Goal: Task Accomplishment & Management: Manage account settings

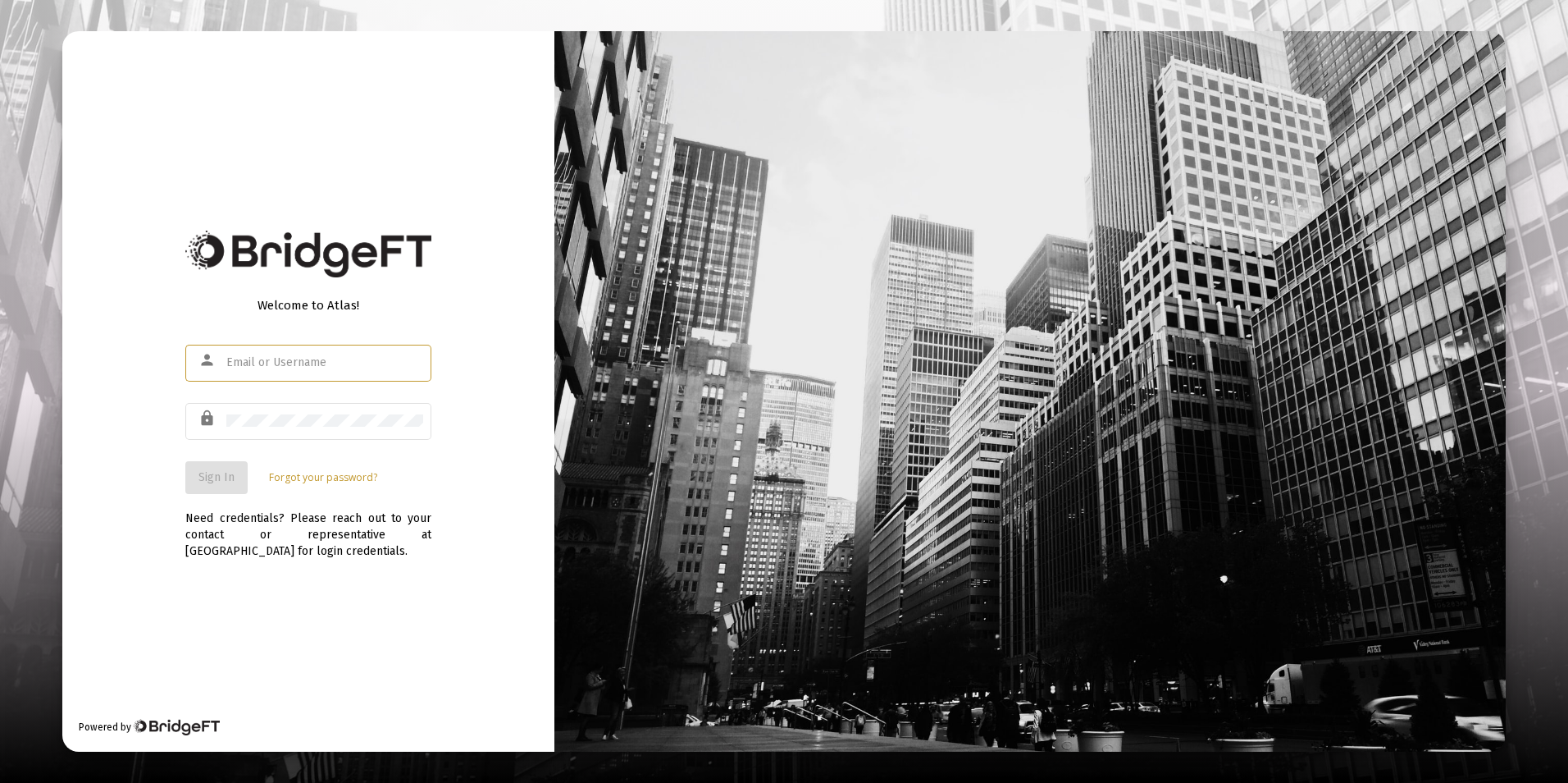
type input "[PERSON_NAME][EMAIL_ADDRESS][DOMAIN_NAME]"
click at [215, 480] on span "Sign In" at bounding box center [216, 477] width 36 height 14
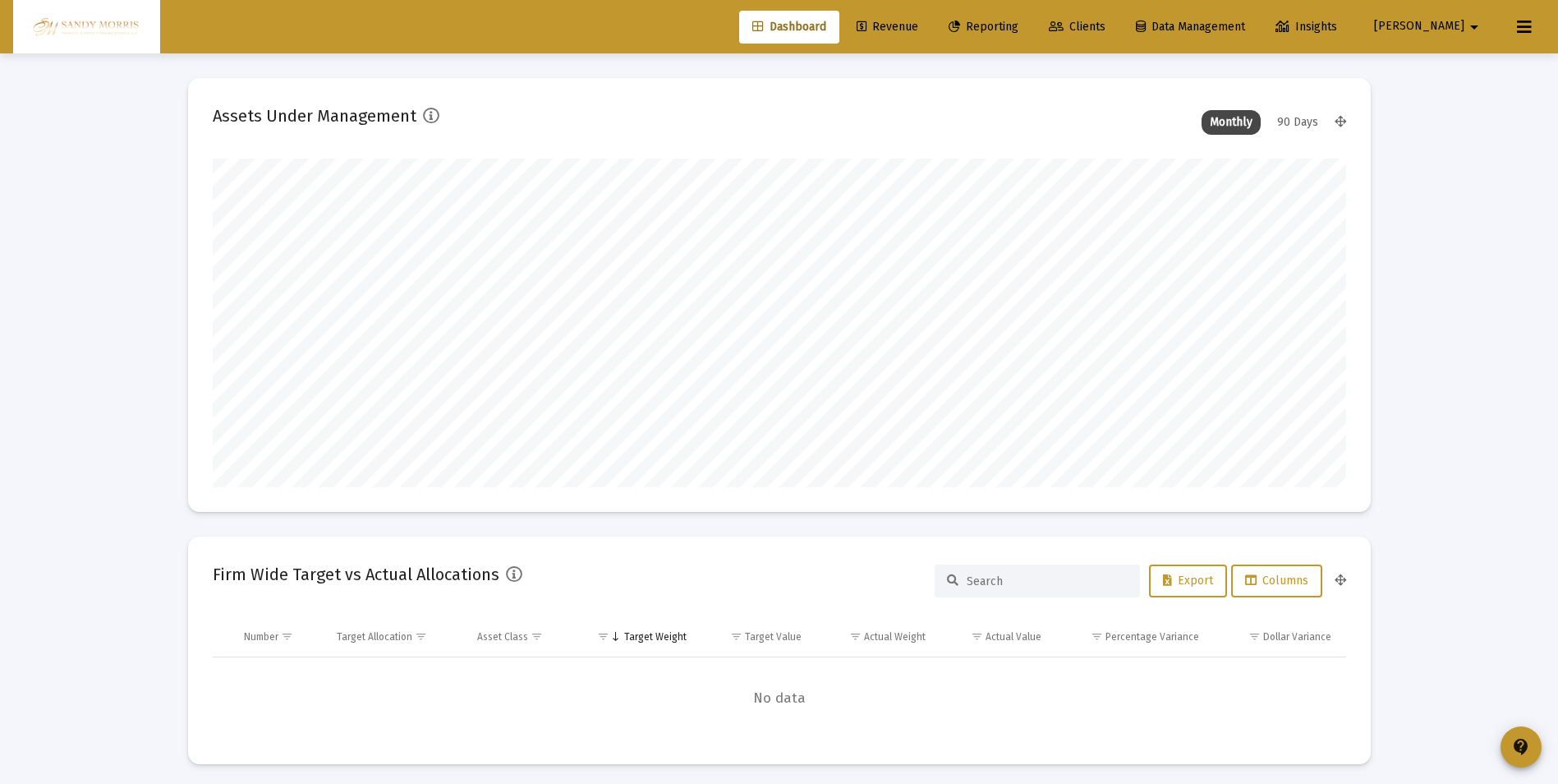
scroll to position [328, 610]
click at [919, 28] on span "Revenue" at bounding box center [887, 26] width 61 height 14
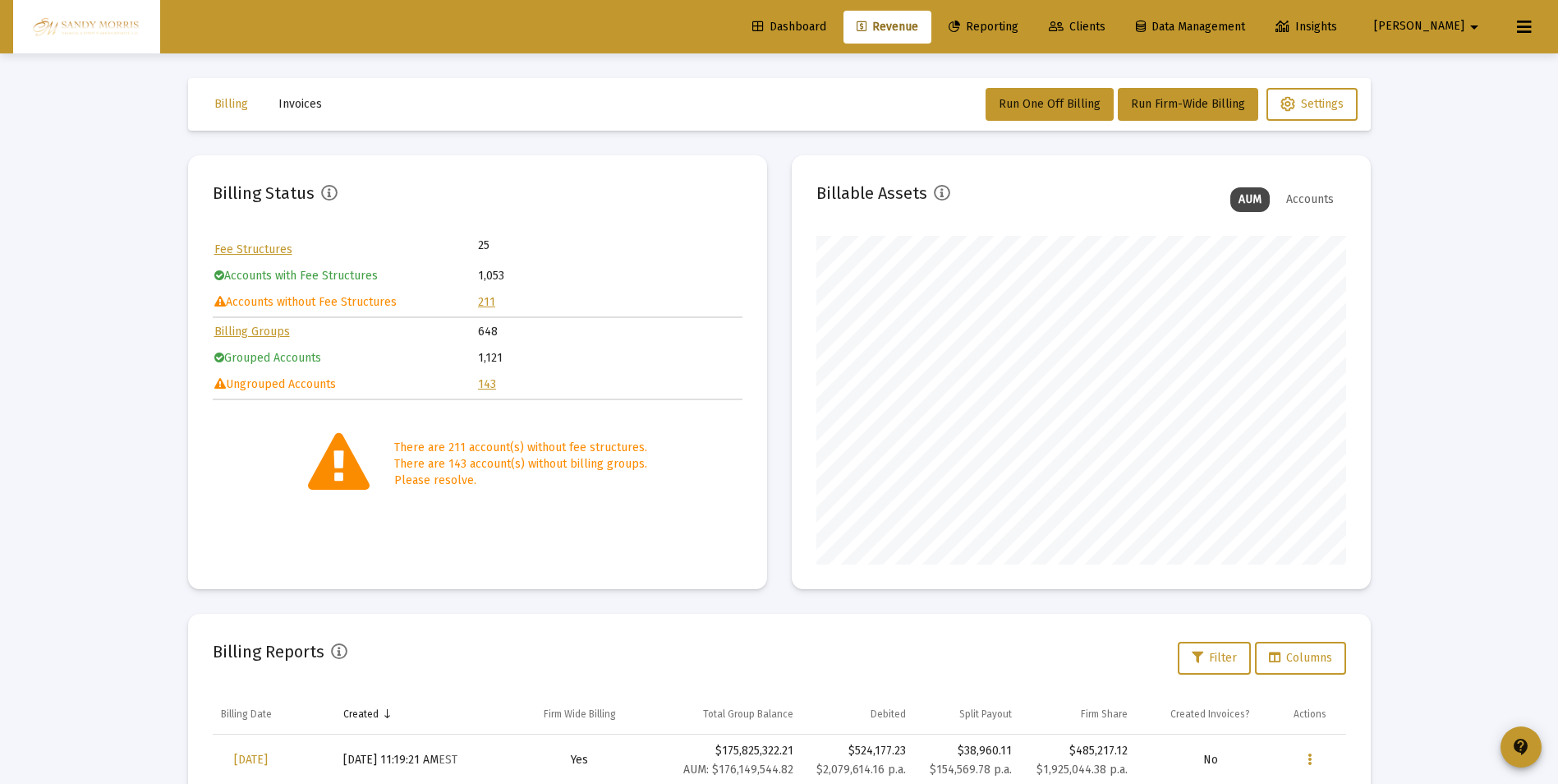
click at [484, 303] on link "211" at bounding box center [486, 302] width 17 height 14
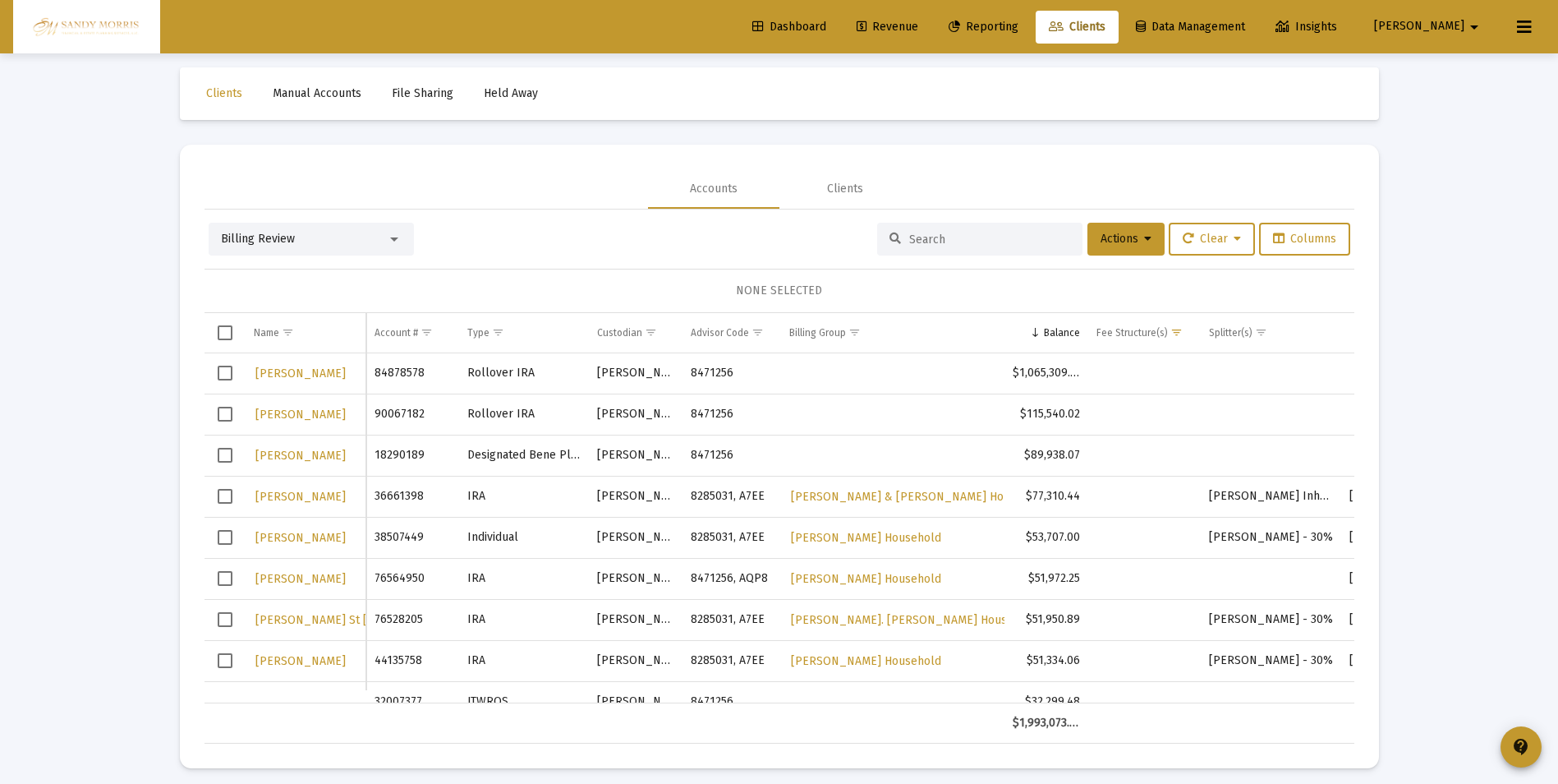
scroll to position [20, 0]
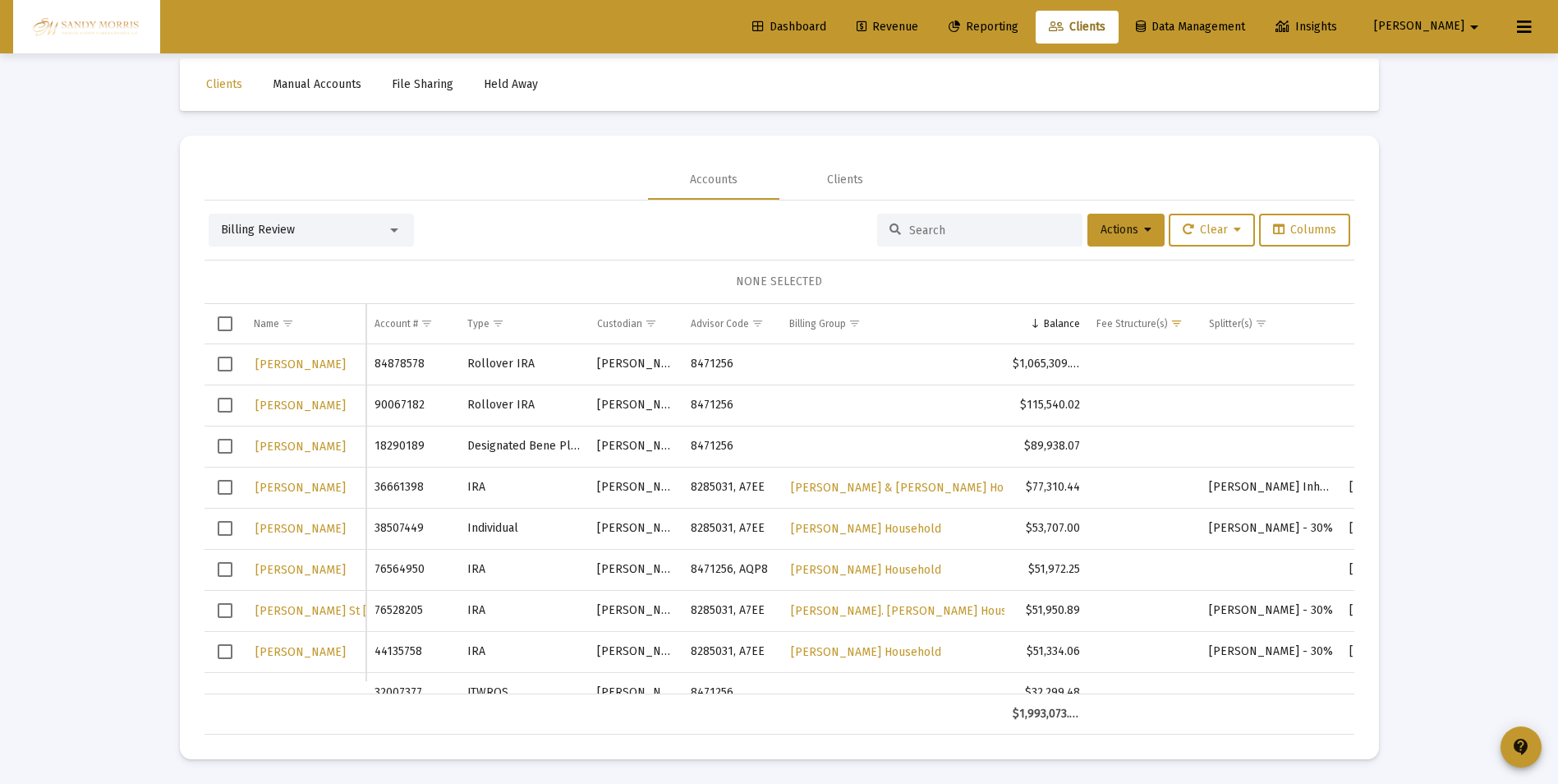
click at [221, 364] on span "Select row" at bounding box center [225, 364] width 15 height 15
click at [1145, 232] on icon at bounding box center [1148, 230] width 8 height 11
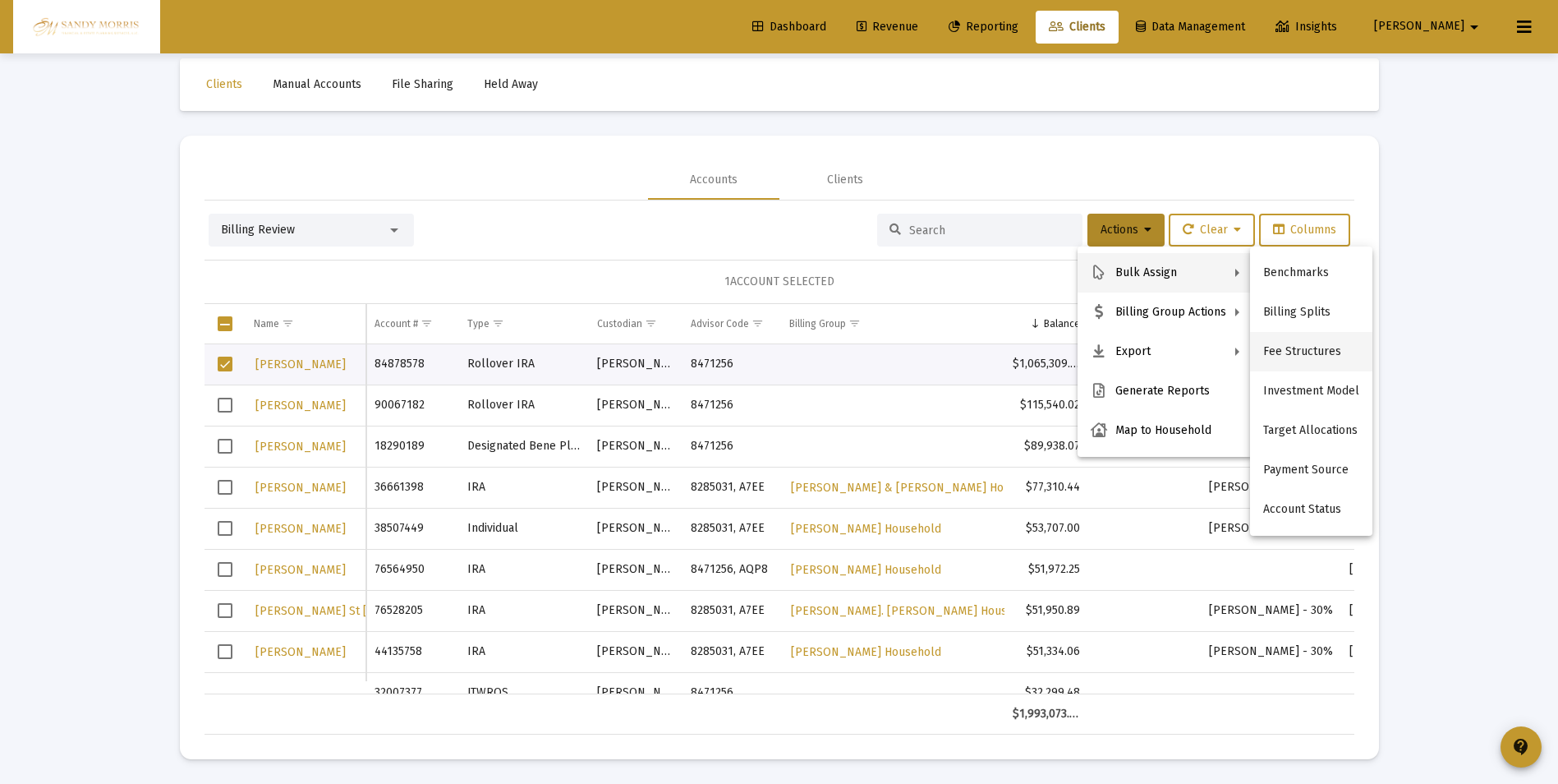
click at [1300, 355] on button "Fee Structures" at bounding box center [1311, 352] width 122 height 40
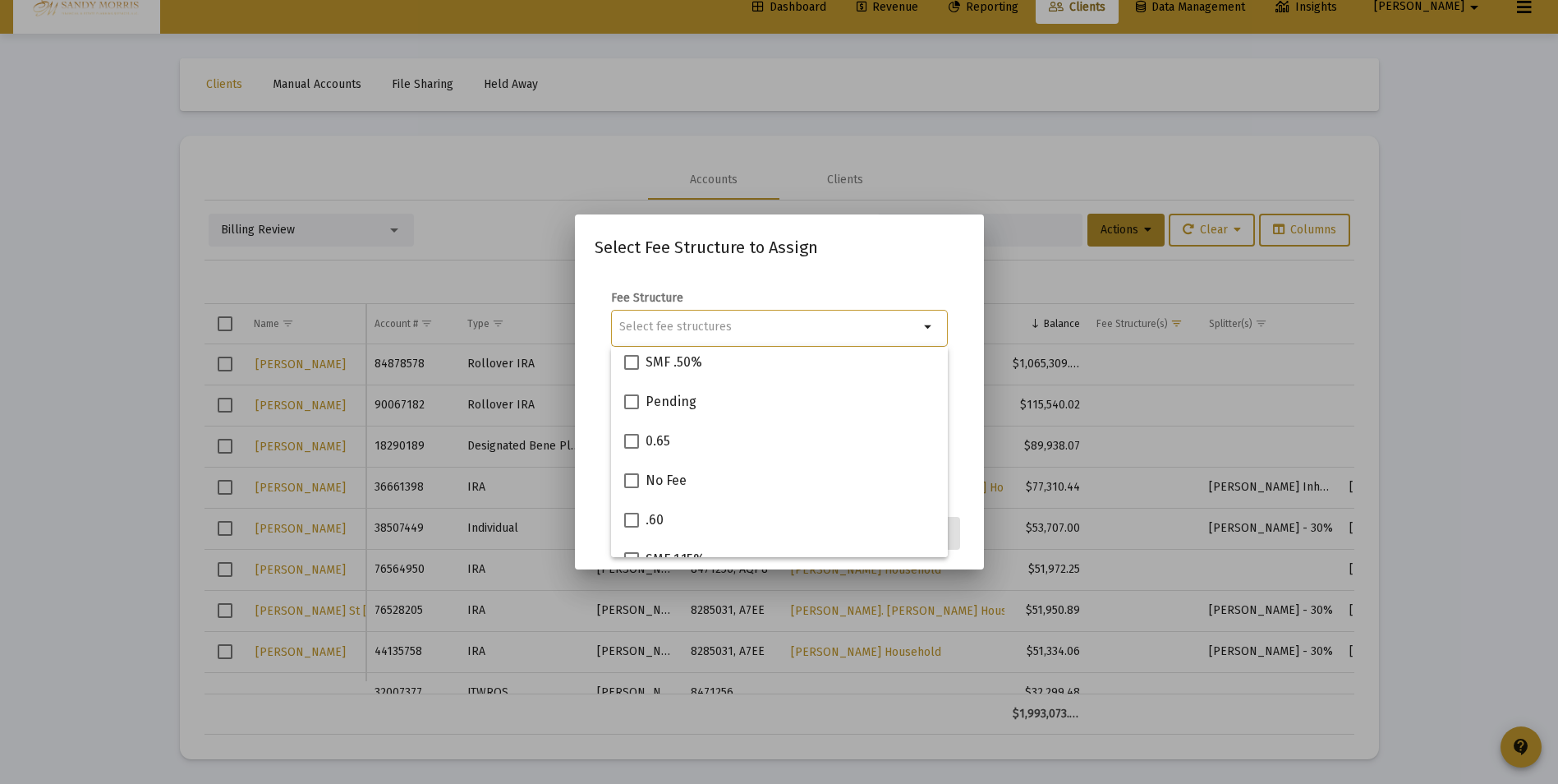
scroll to position [657, 0]
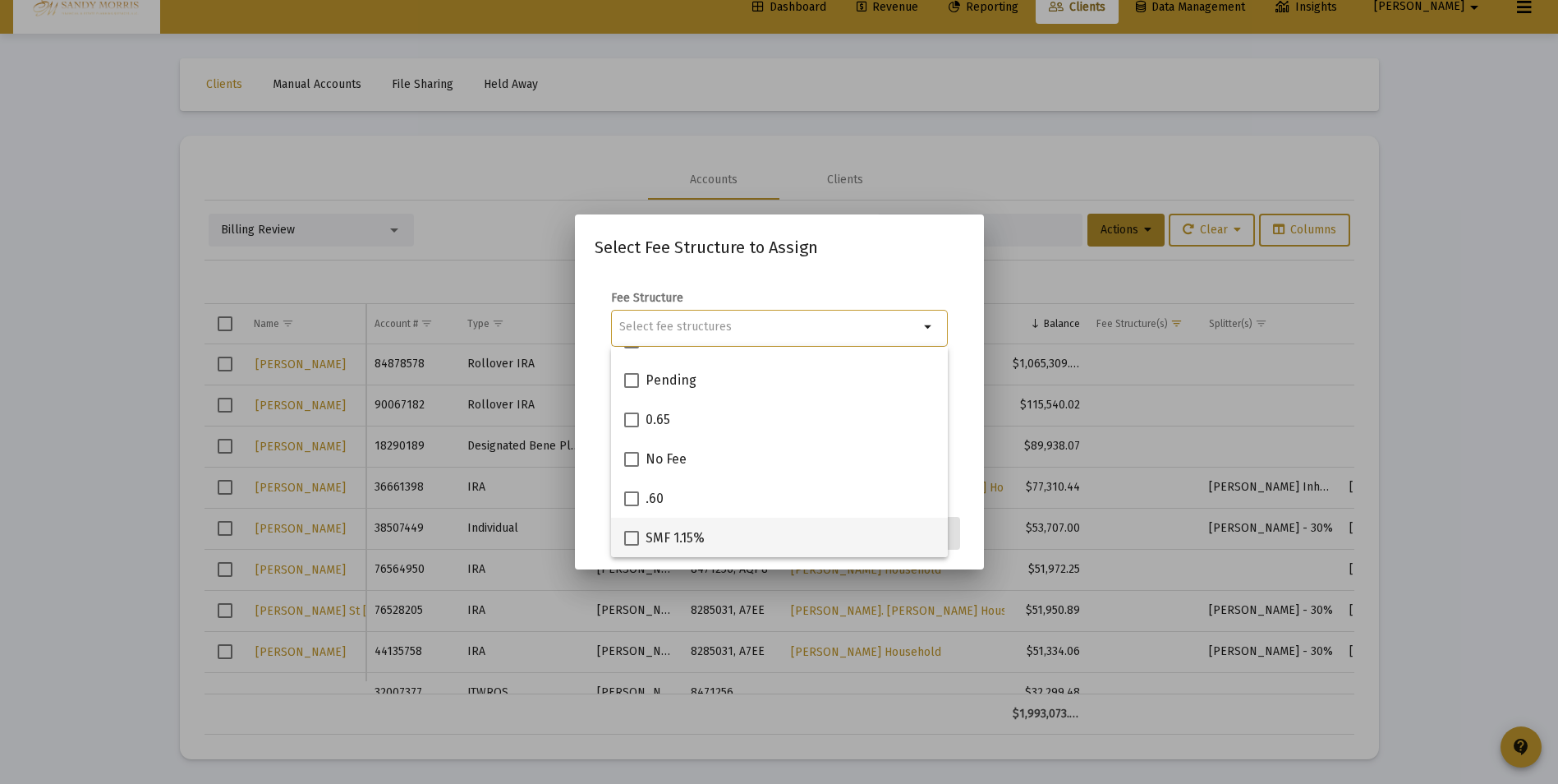
click at [627, 538] on span at bounding box center [632, 538] width 15 height 15
click at [631, 546] on input "SMF 1.15%" at bounding box center [631, 546] width 1 height 1
checkbox input "true"
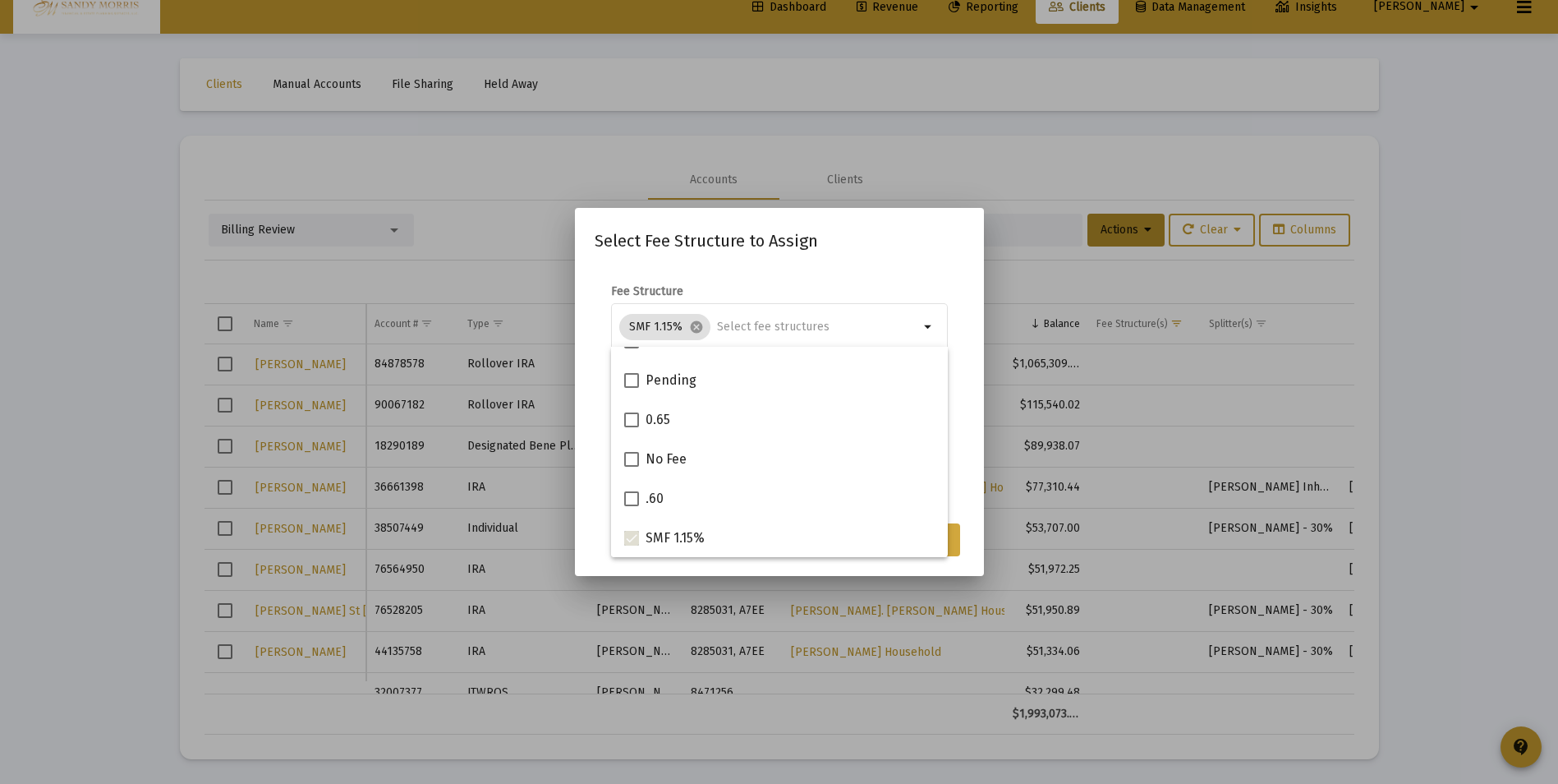
click at [952, 547] on button "Assign" at bounding box center [930, 539] width 60 height 33
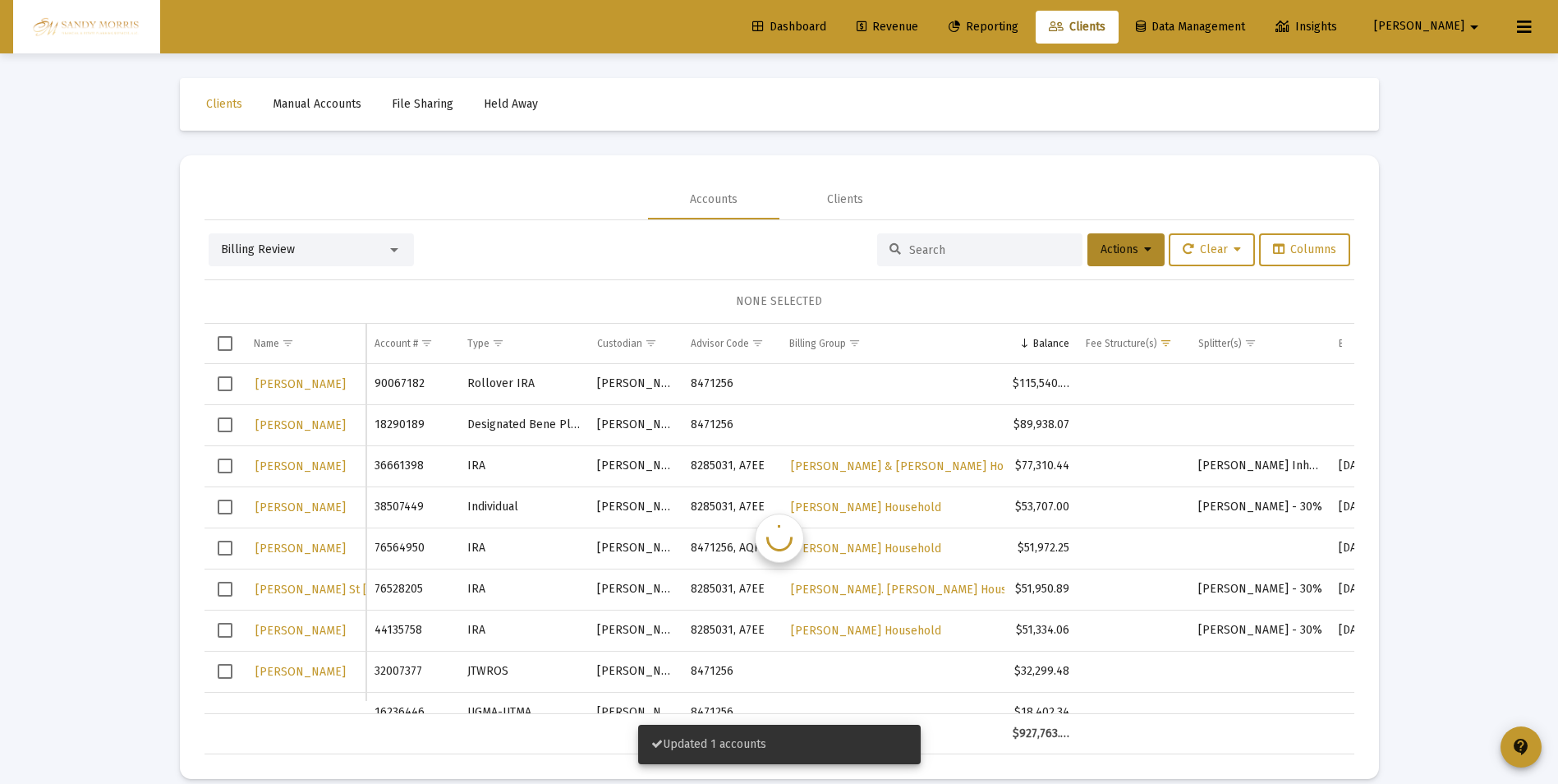
scroll to position [20, 0]
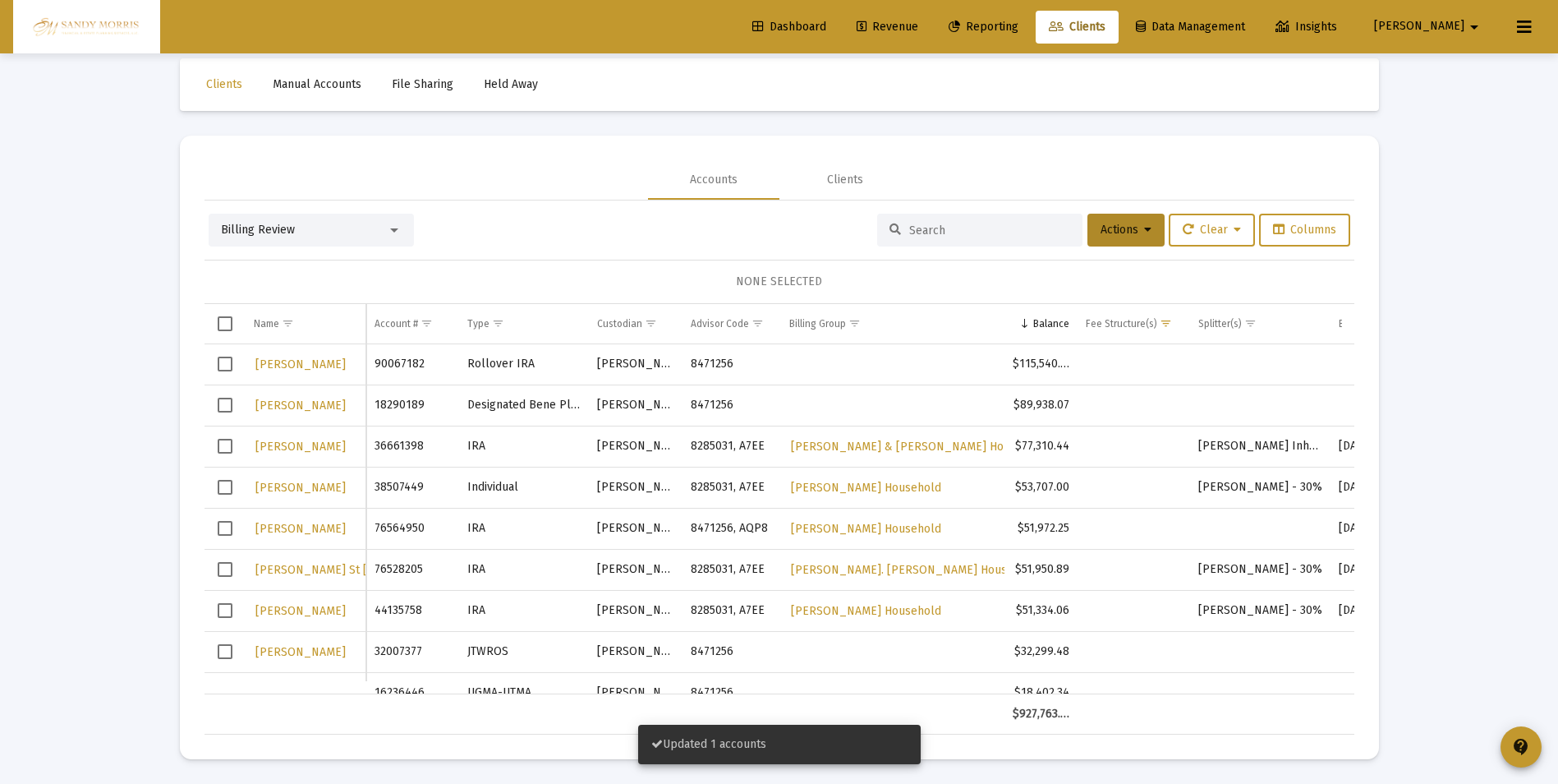
click at [226, 366] on span "Select row" at bounding box center [225, 364] width 15 height 15
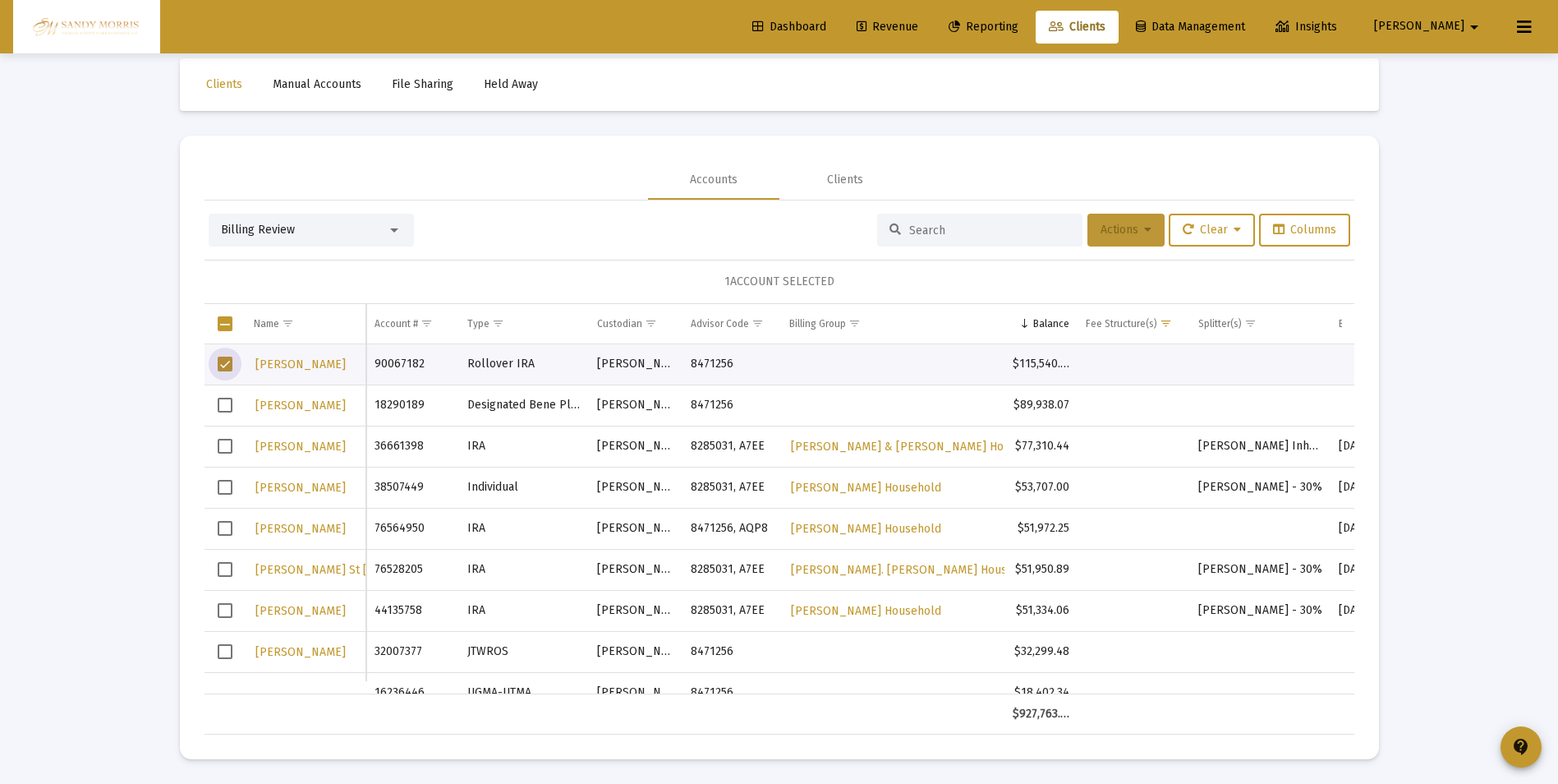
click at [1149, 222] on button "Actions" at bounding box center [1127, 230] width 78 height 33
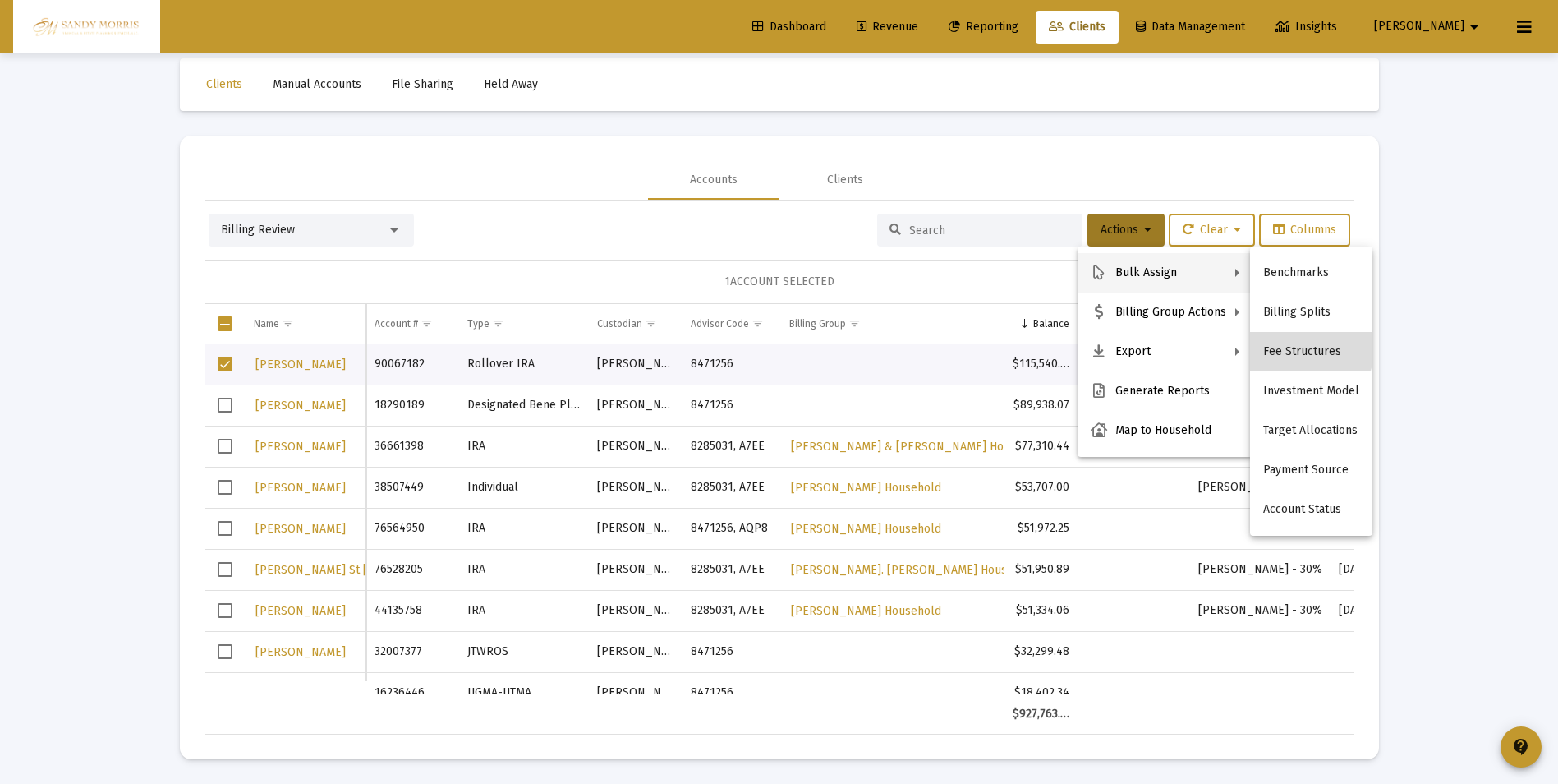
click at [1303, 346] on button "Fee Structures" at bounding box center [1311, 352] width 122 height 40
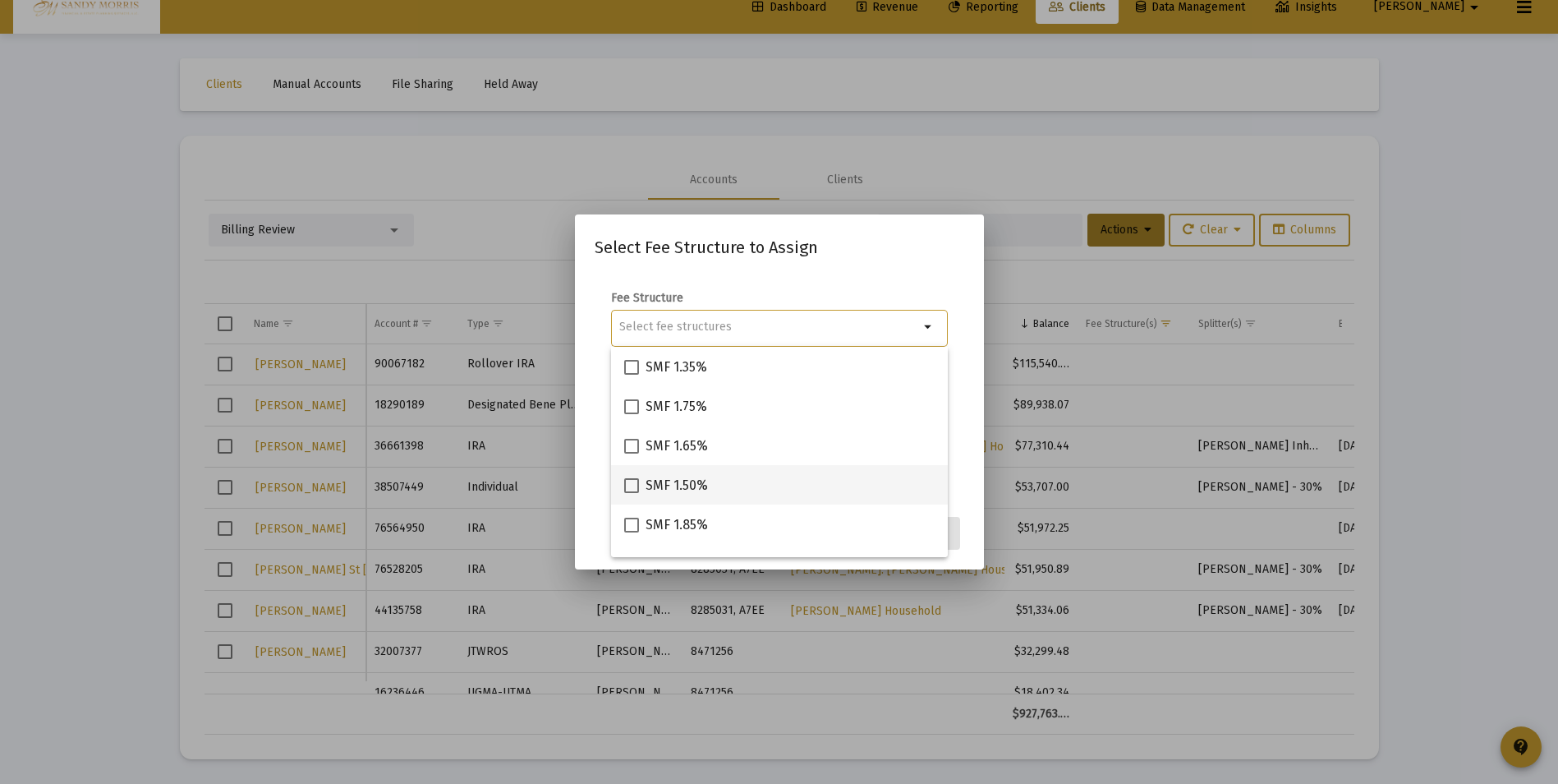
click at [628, 485] on span at bounding box center [632, 485] width 15 height 15
click at [631, 493] on input "SMF 1.50%" at bounding box center [631, 493] width 1 height 1
checkbox input "true"
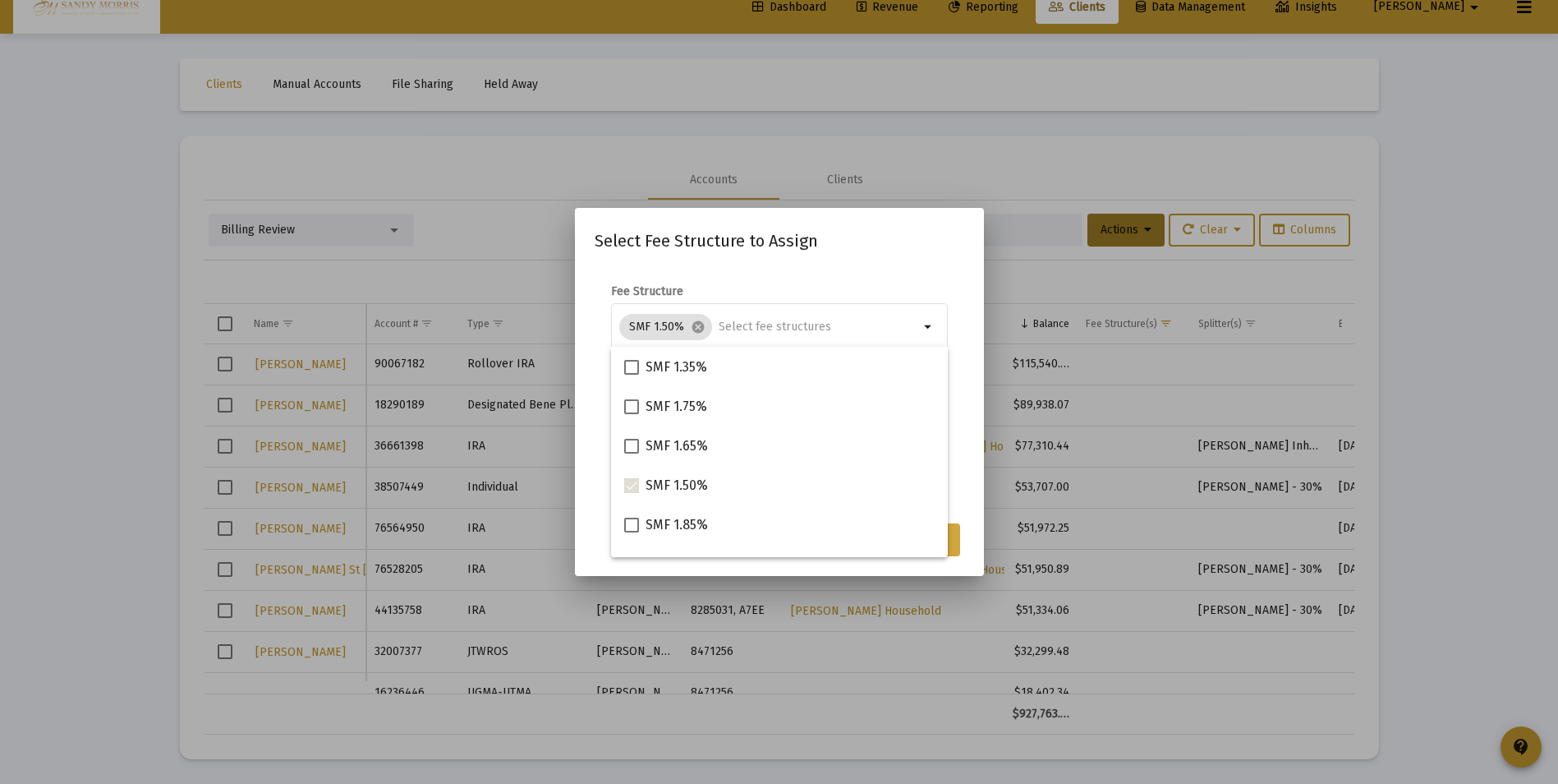
click at [954, 547] on button "Assign" at bounding box center [930, 539] width 60 height 33
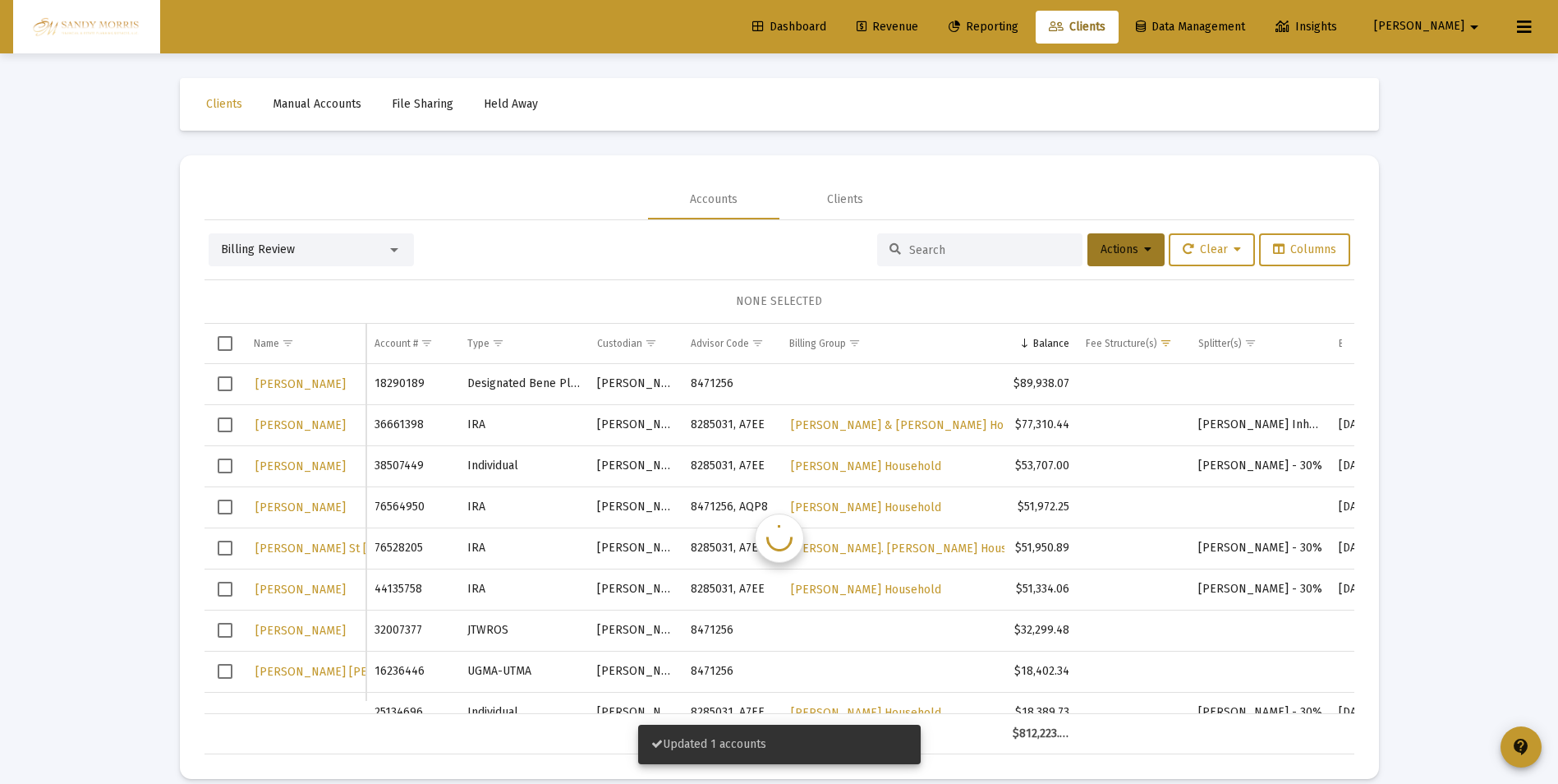
scroll to position [20, 0]
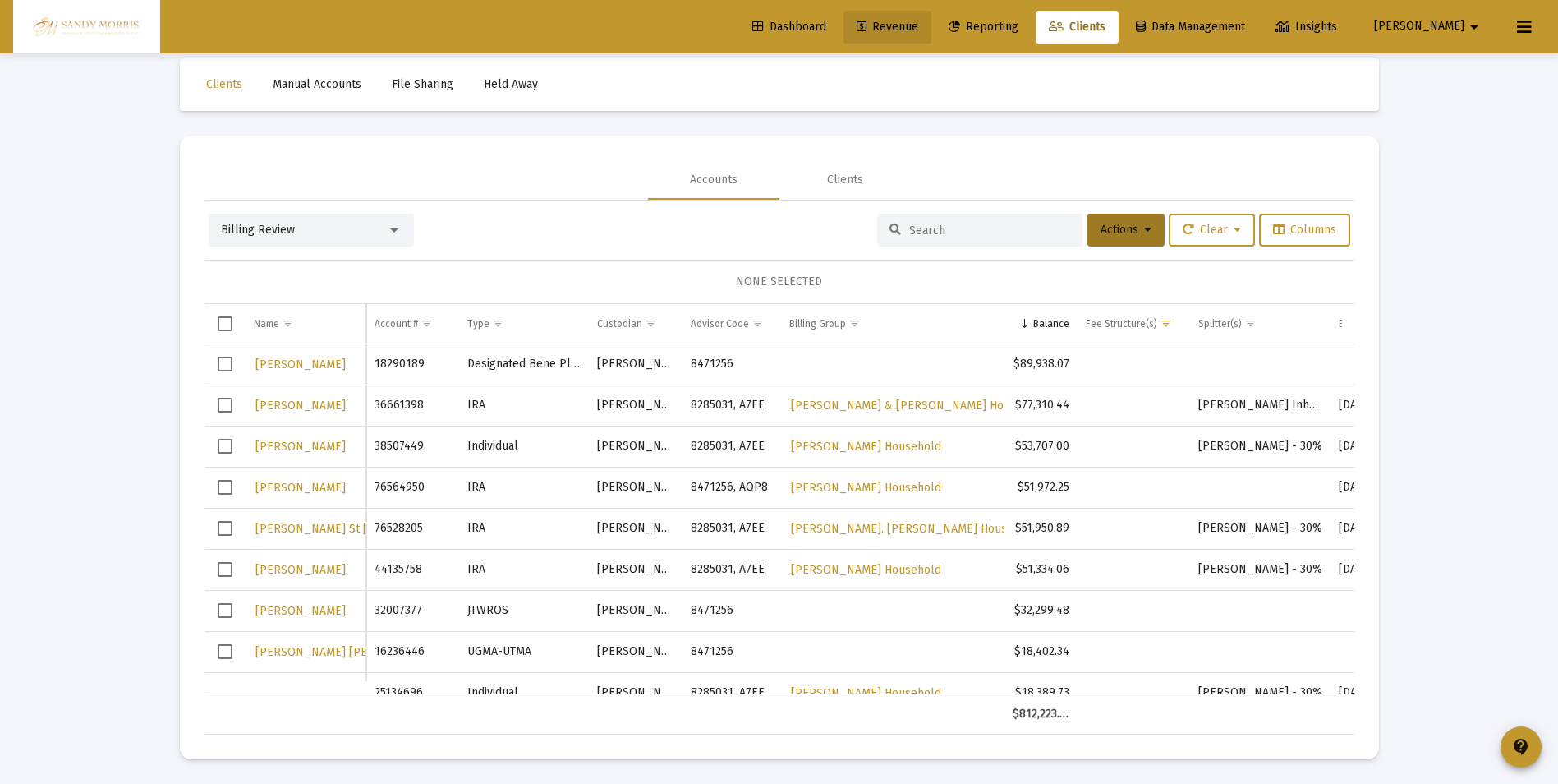
click at [919, 22] on span "Revenue" at bounding box center [887, 26] width 61 height 14
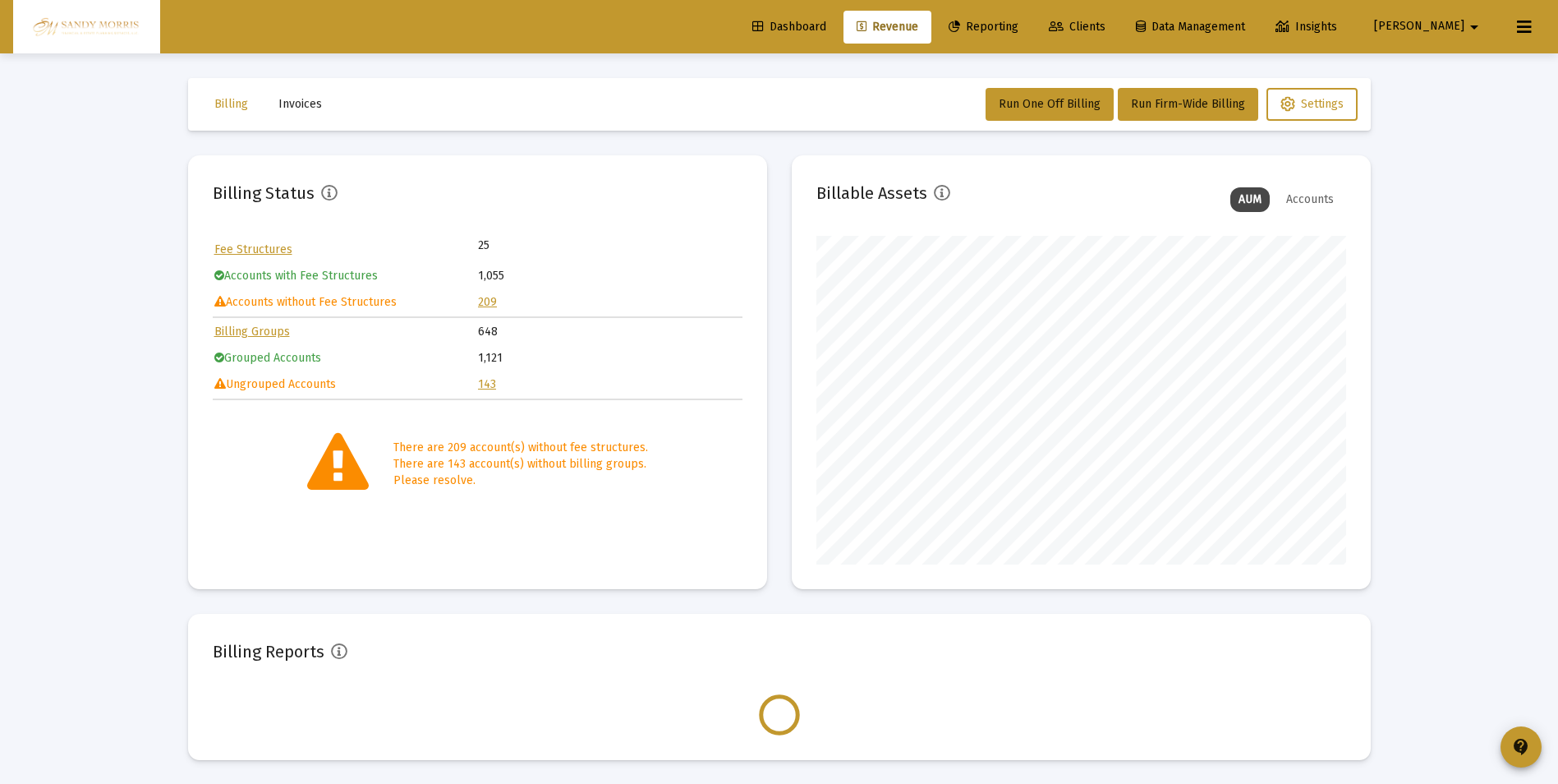
scroll to position [328, 530]
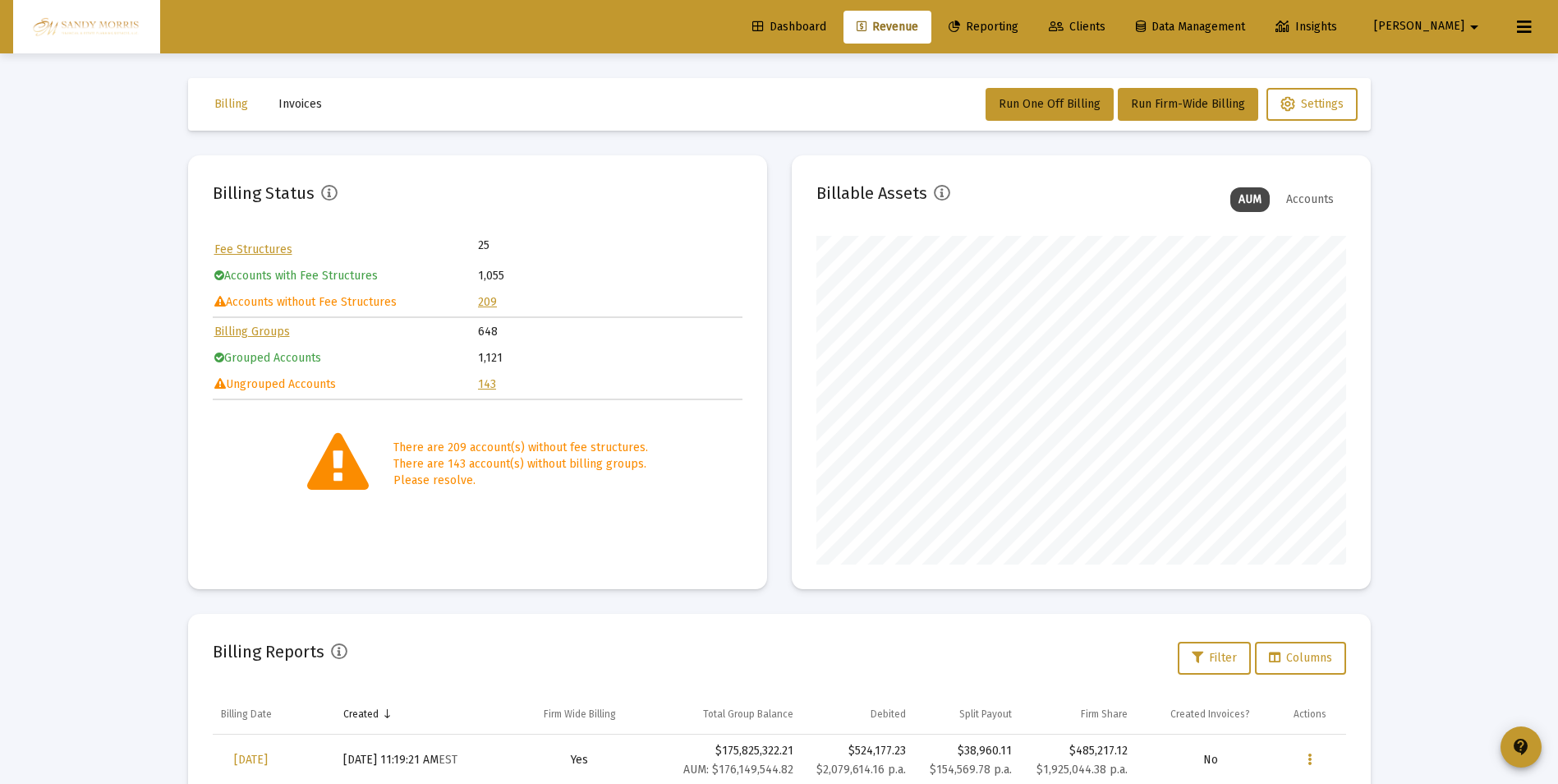
click at [488, 380] on link "143" at bounding box center [486, 384] width 18 height 14
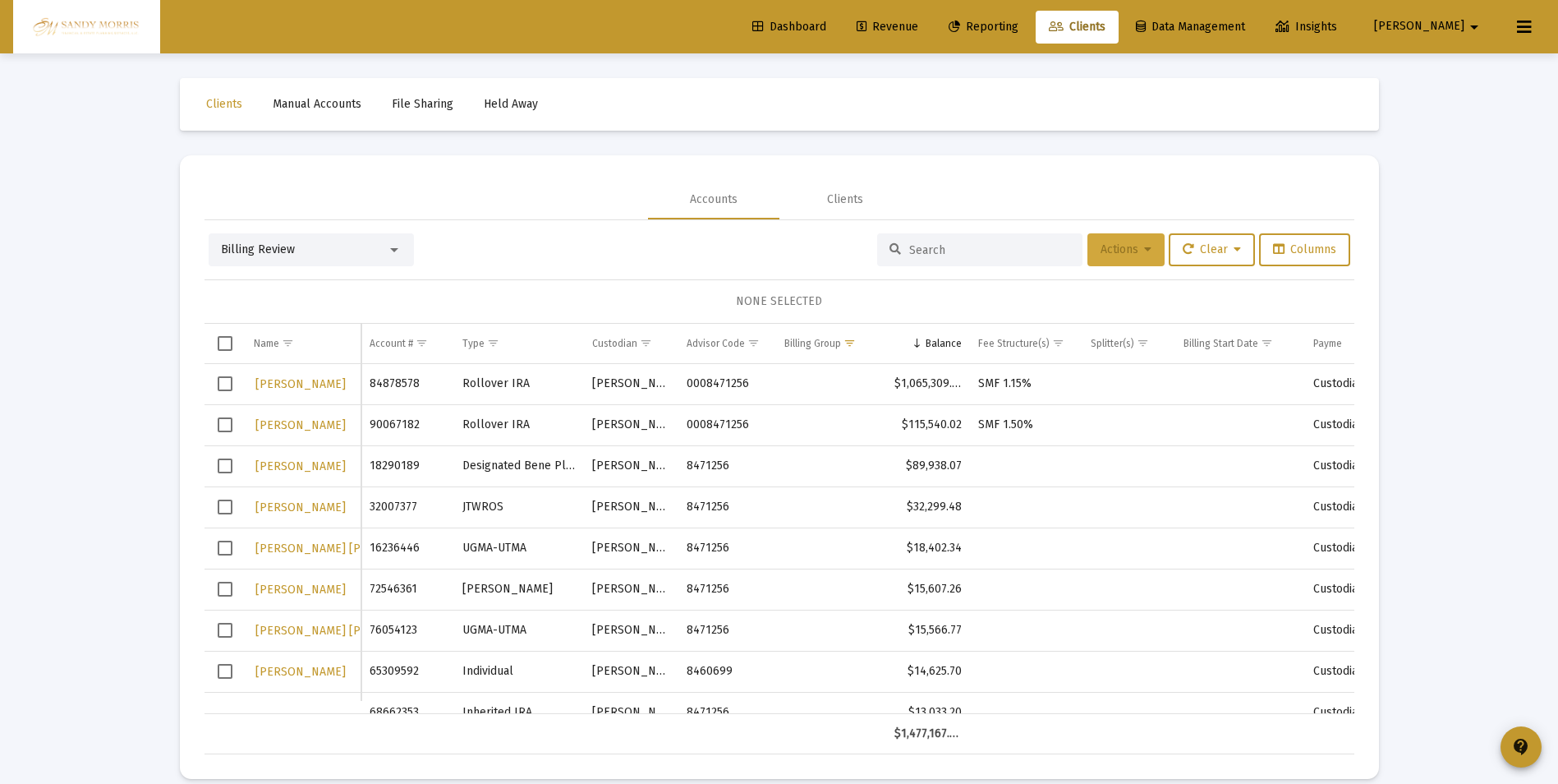
click at [1147, 243] on button "Actions" at bounding box center [1127, 250] width 78 height 33
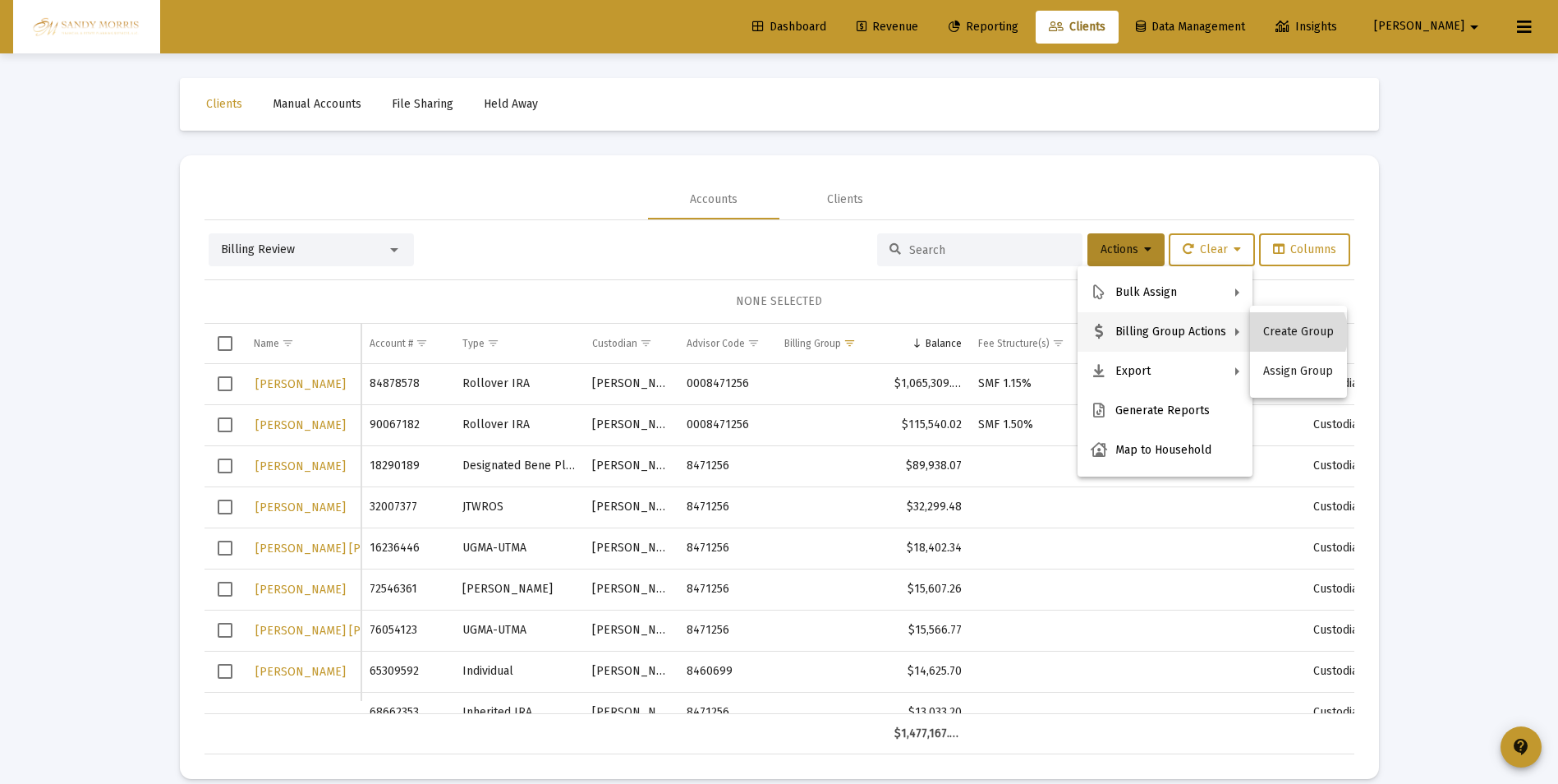
click at [1297, 334] on button "Create Group" at bounding box center [1299, 332] width 96 height 40
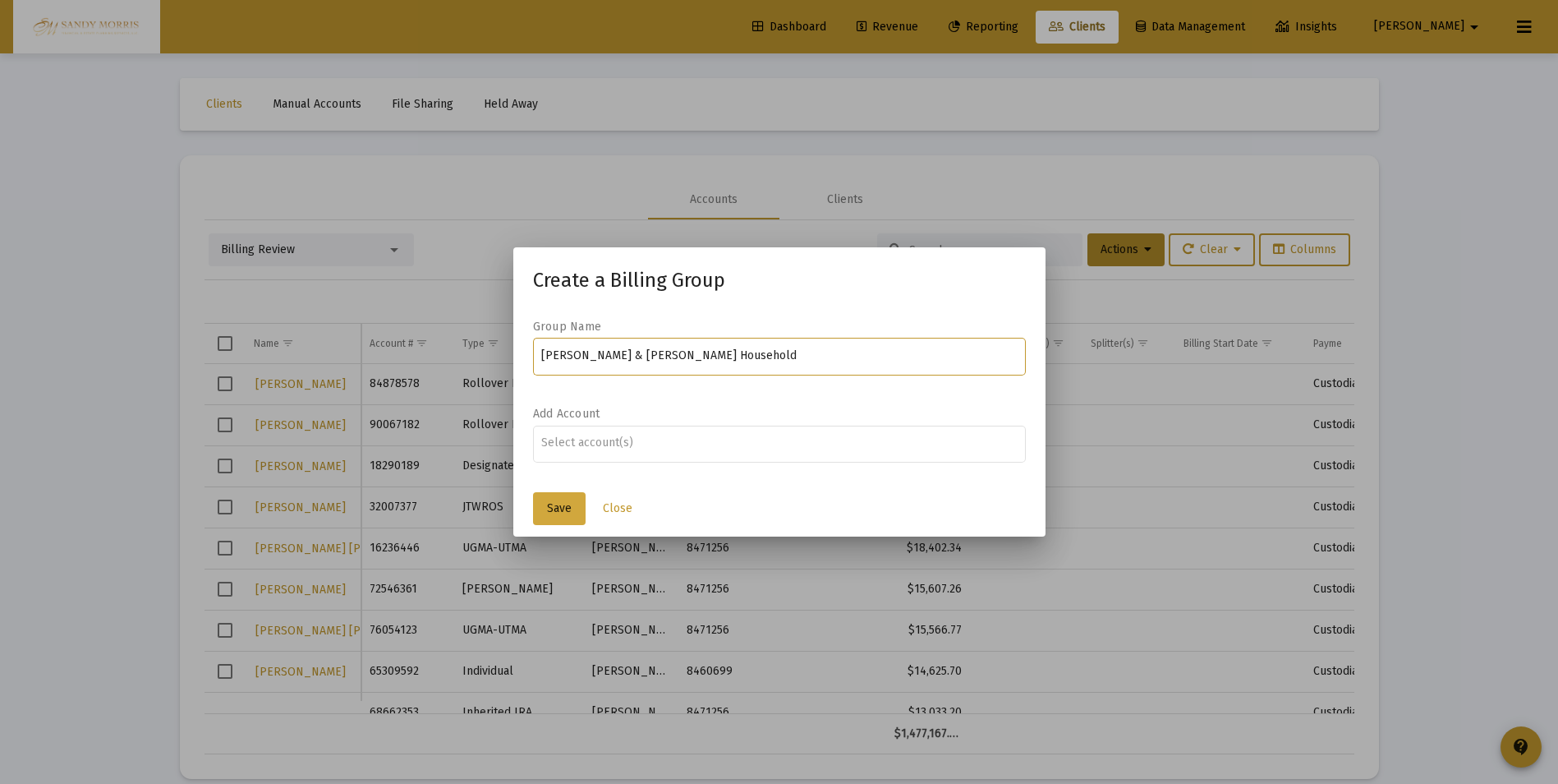
type input "Kevin & Jeanne Kurtz Household"
click at [558, 502] on span "Save" at bounding box center [559, 508] width 25 height 14
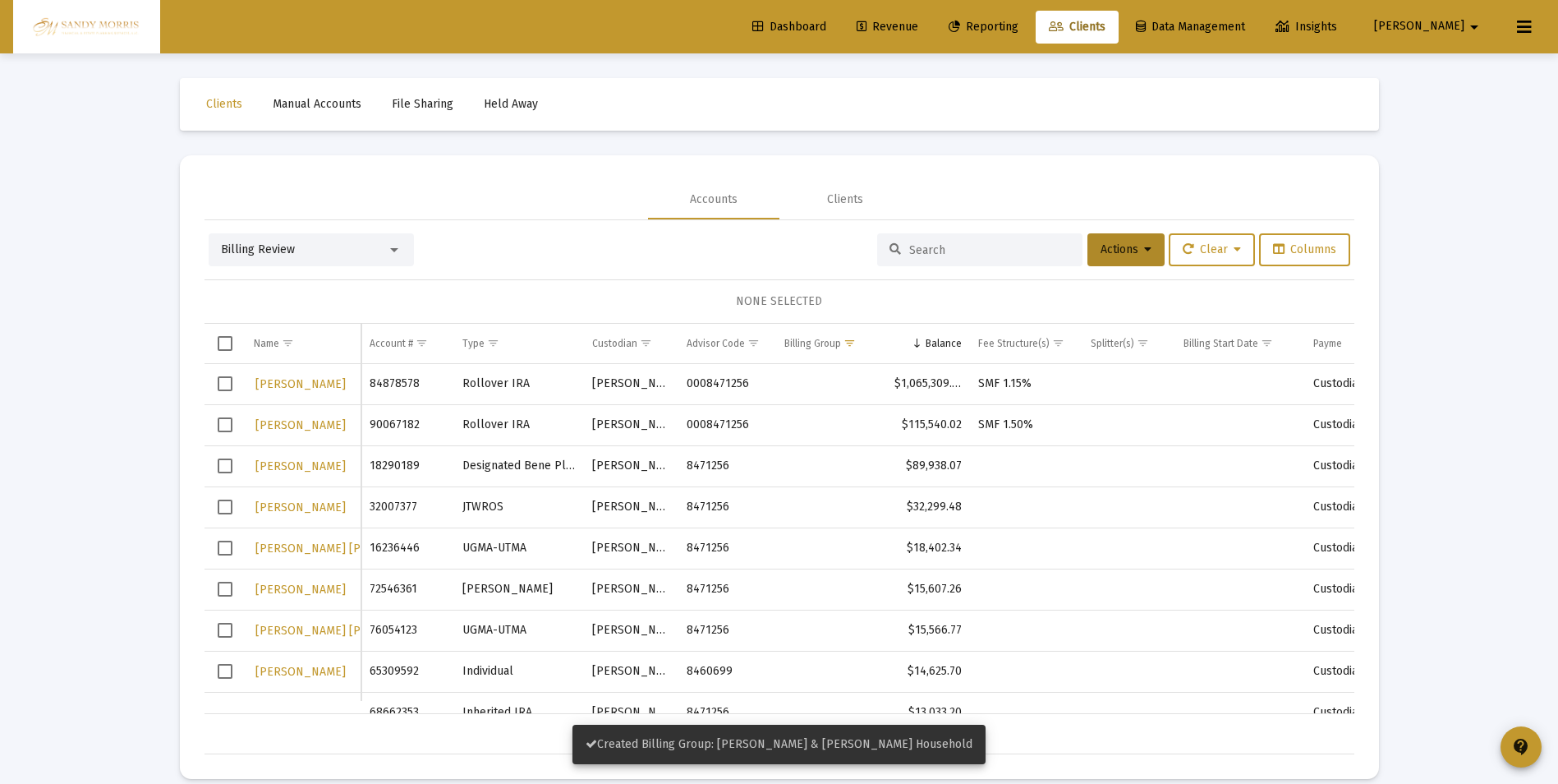
click at [225, 382] on span "Select row" at bounding box center [225, 384] width 15 height 15
click at [1145, 253] on icon at bounding box center [1148, 250] width 8 height 11
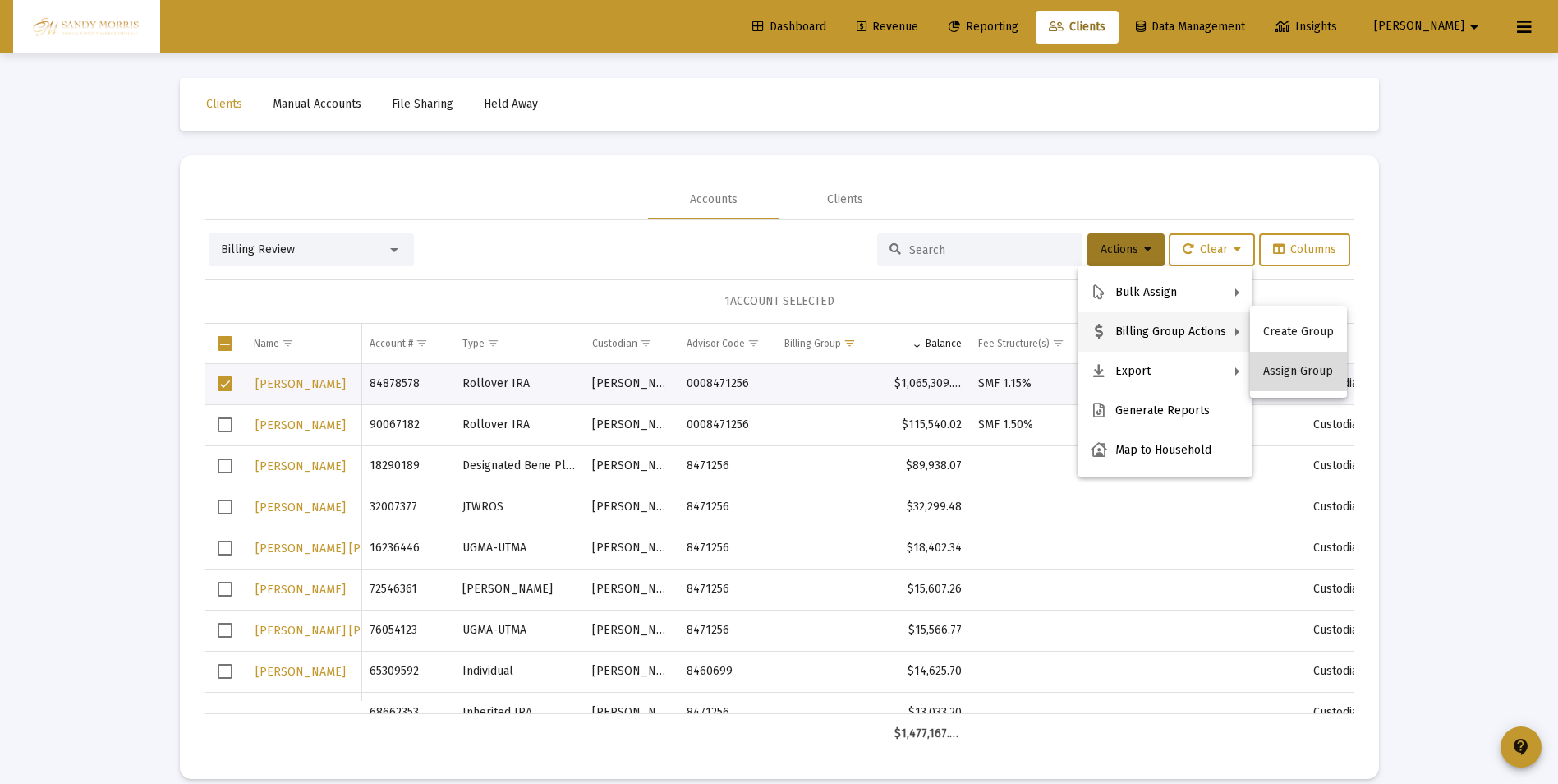
click at [1309, 375] on button "Assign Group" at bounding box center [1299, 372] width 96 height 40
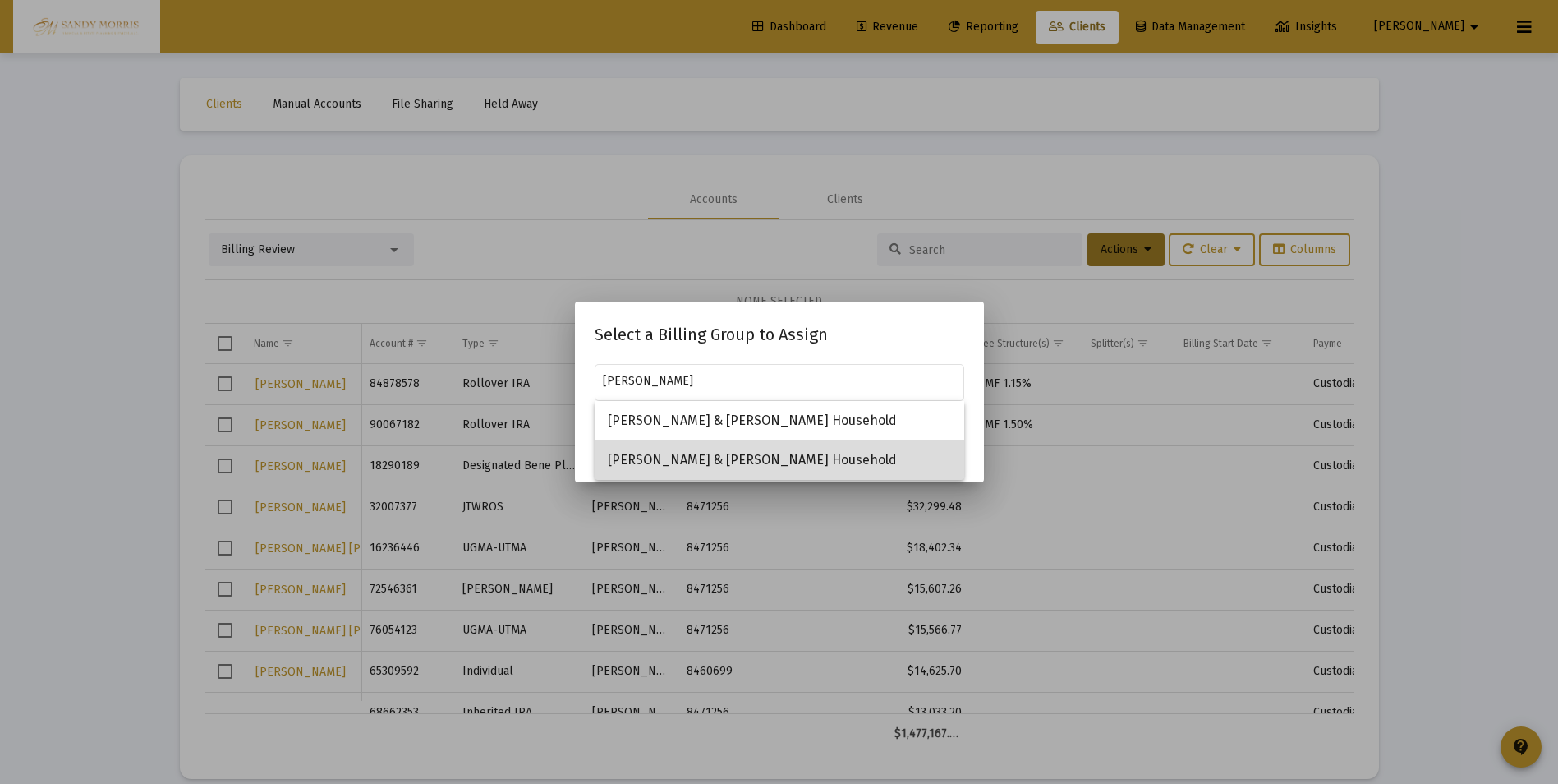
click at [741, 459] on span "Kevin & Jeanne Kurtz Household" at bounding box center [779, 460] width 343 height 40
type input "Kevin & Jeanne Kurtz Household"
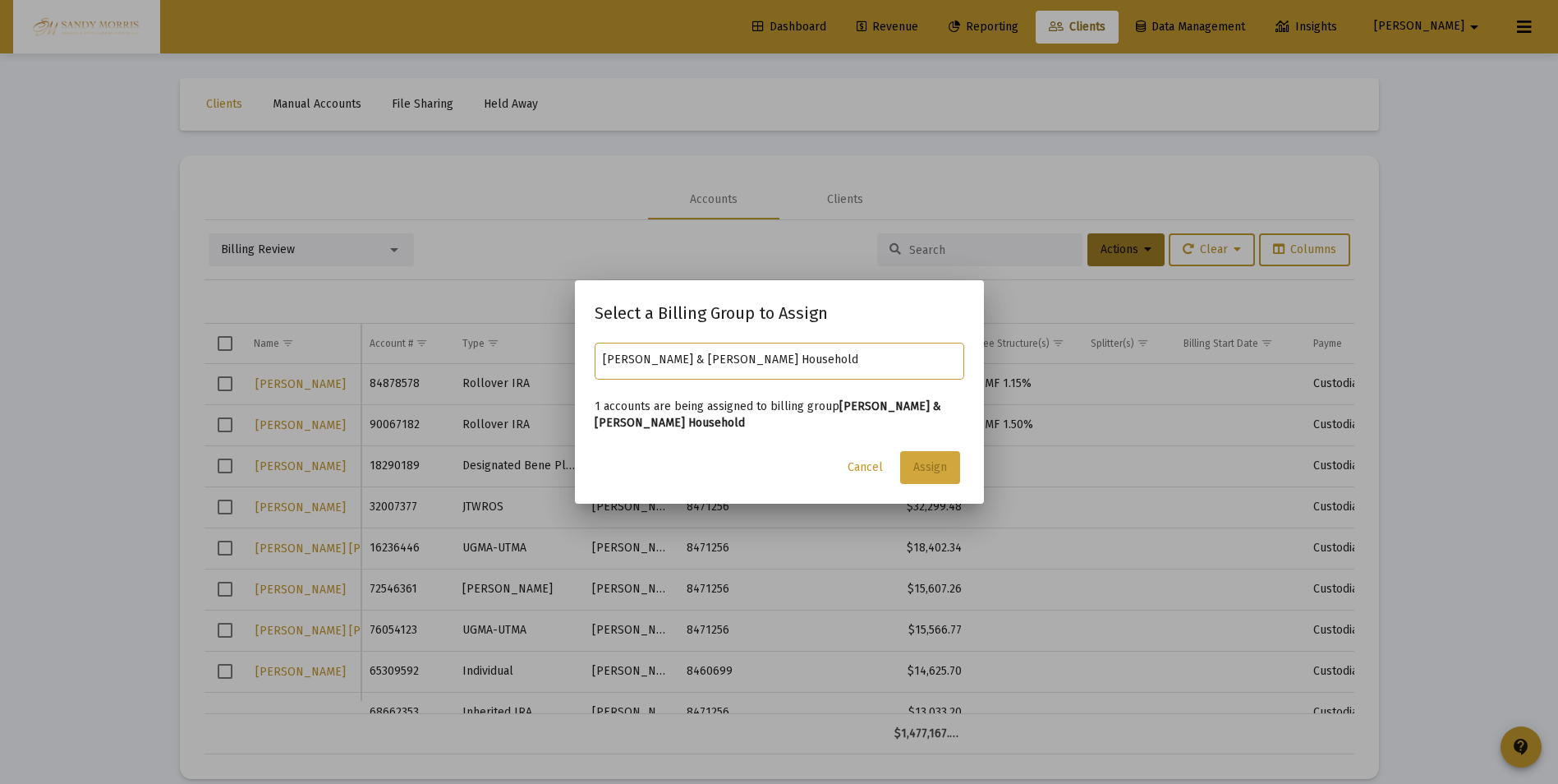
click at [921, 464] on span "Assign" at bounding box center [931, 466] width 34 height 14
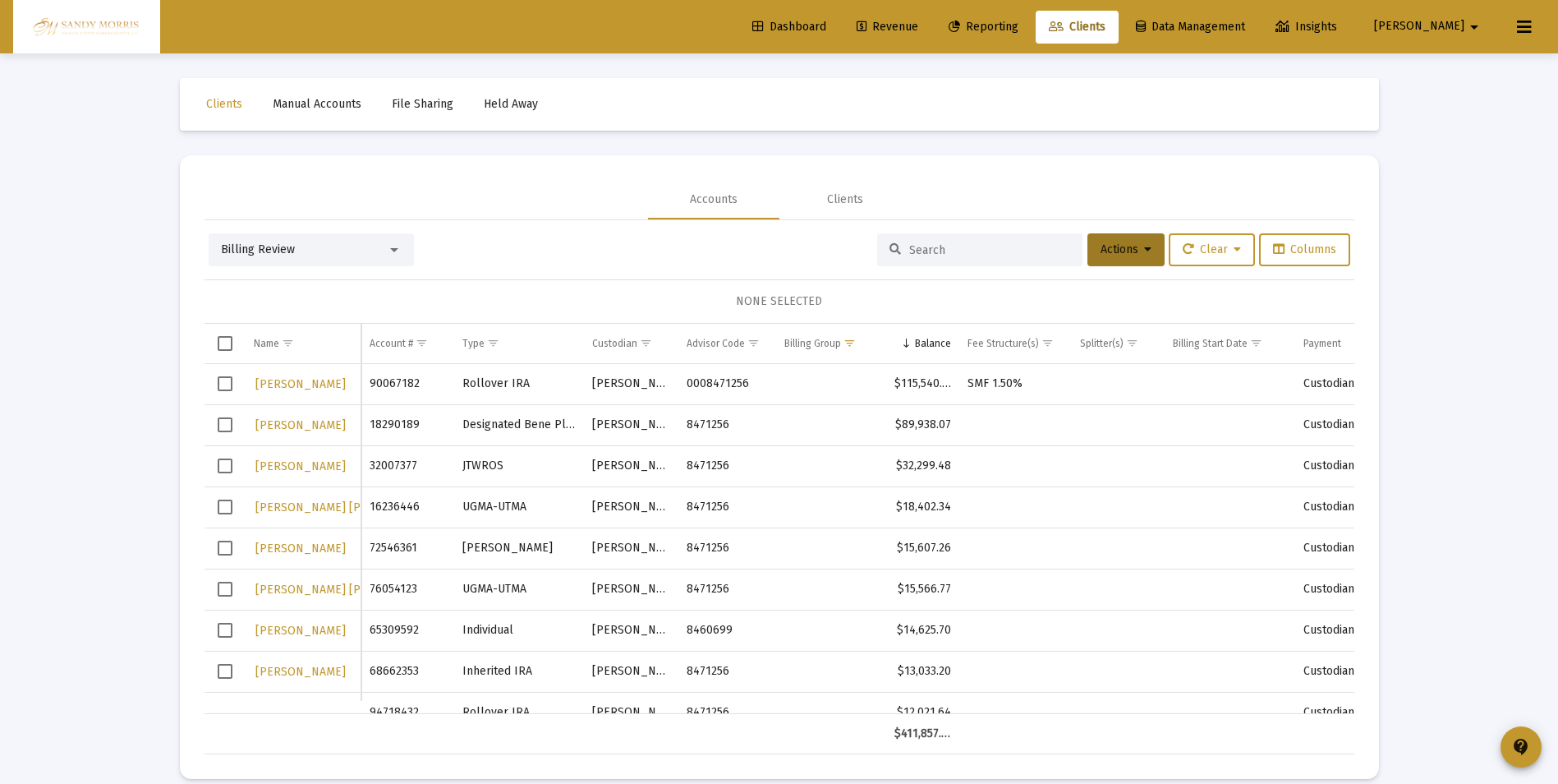
click at [224, 383] on span "Select row" at bounding box center [225, 384] width 15 height 15
click at [1129, 253] on span "Actions" at bounding box center [1127, 249] width 51 height 14
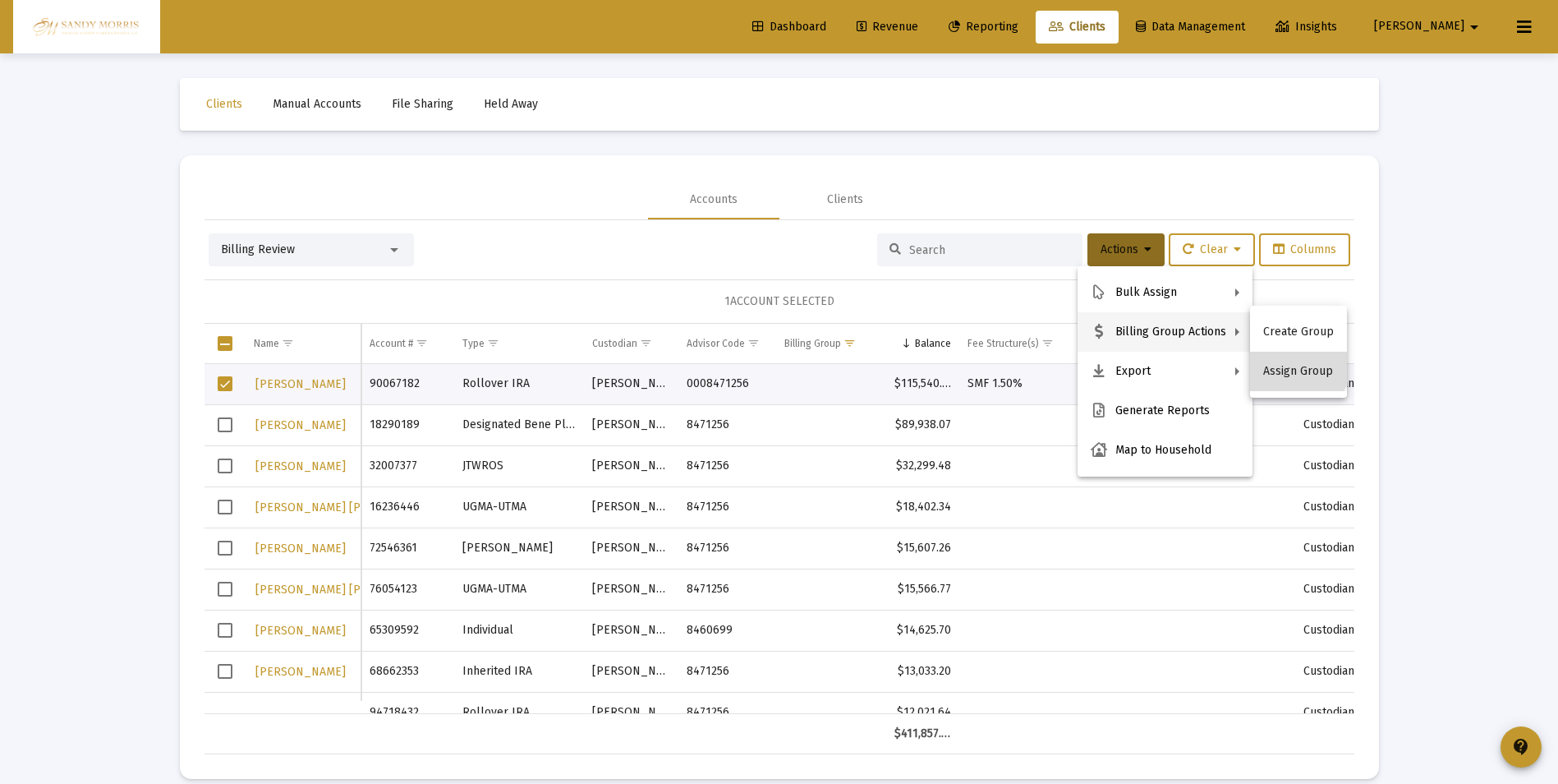
click at [1296, 368] on button "Assign Group" at bounding box center [1299, 372] width 96 height 40
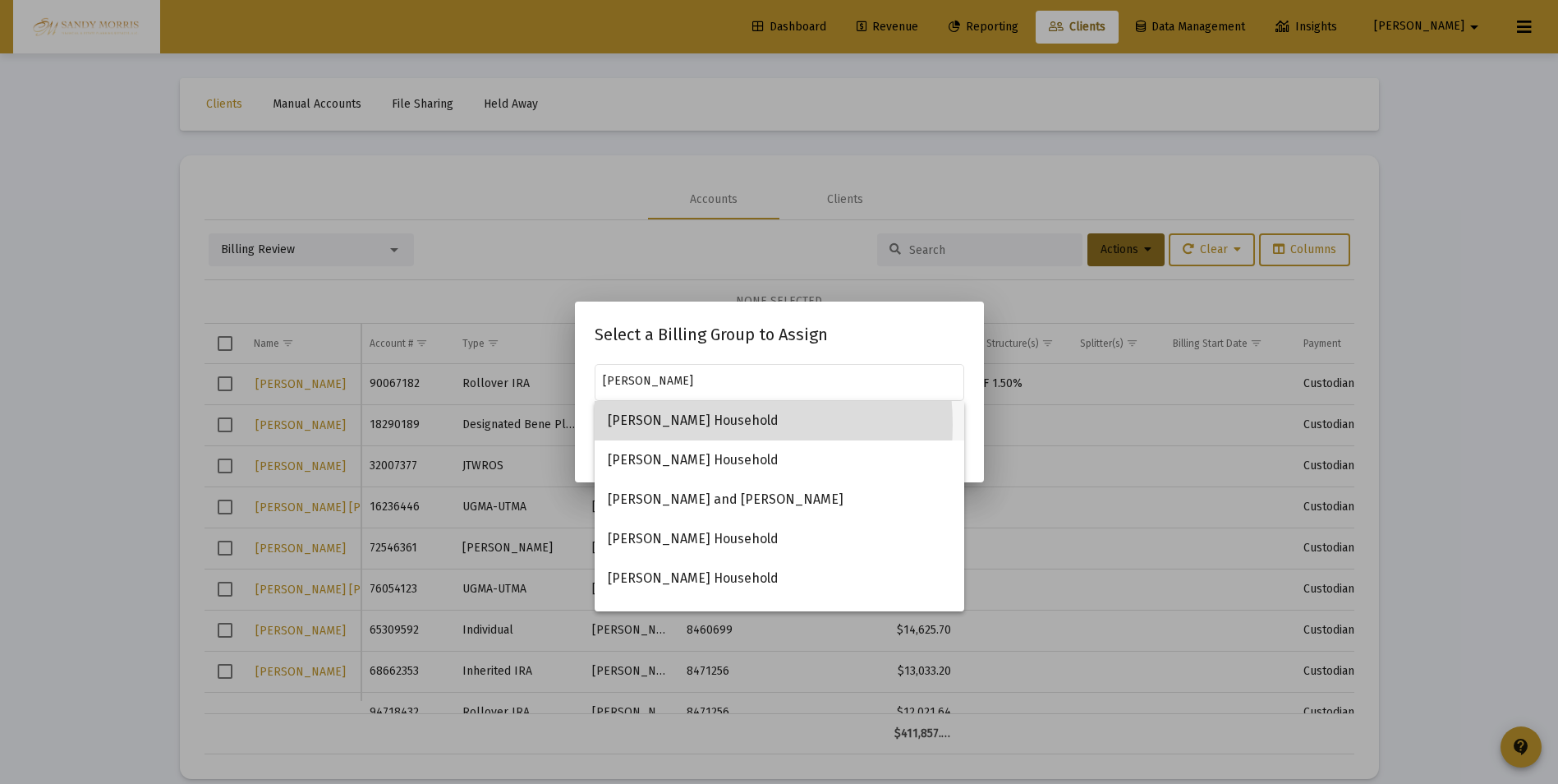
click at [684, 425] on span "William Reed Household" at bounding box center [779, 421] width 343 height 40
type input "William Reed Household"
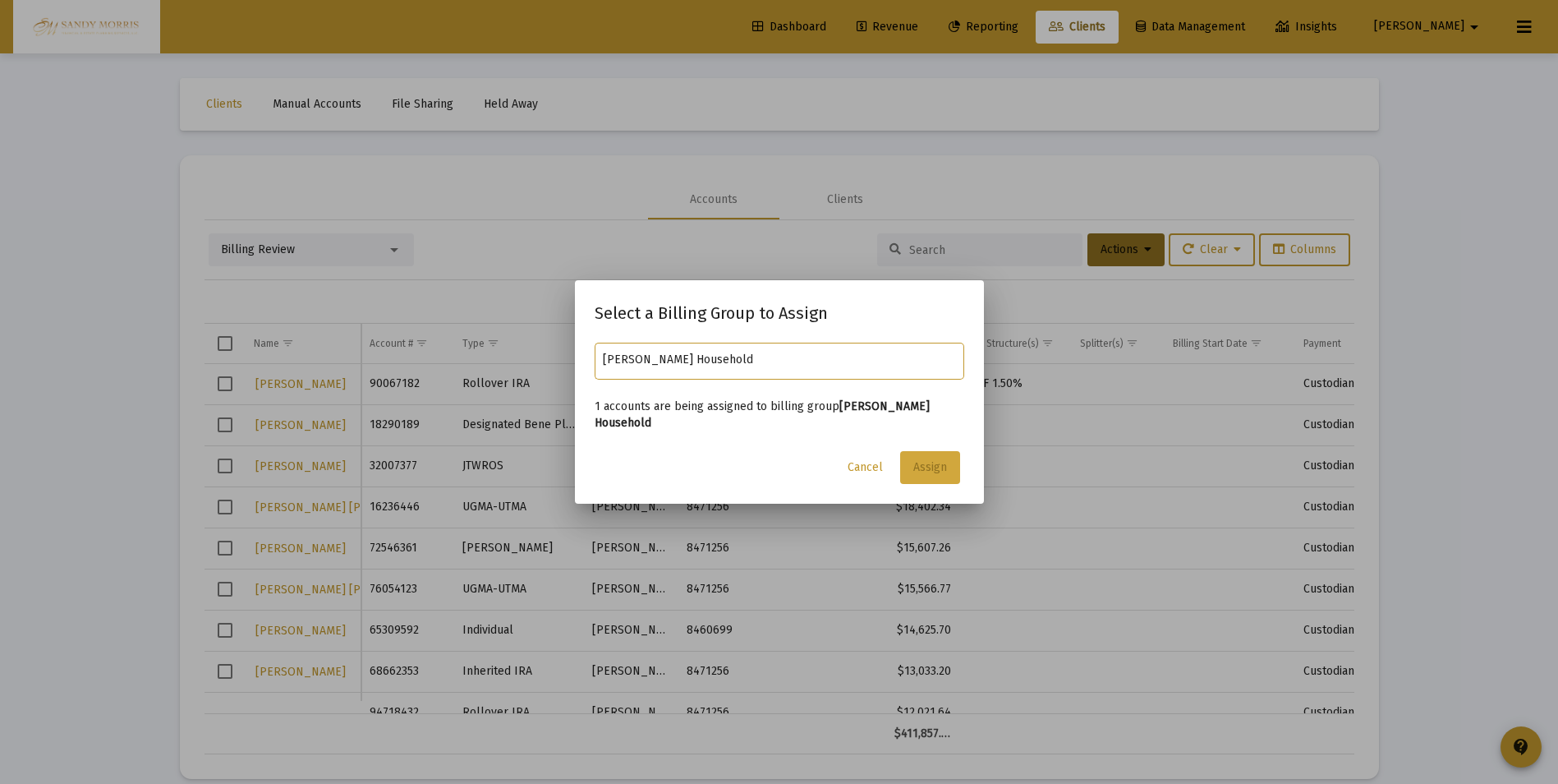
click at [918, 462] on span "Assign" at bounding box center [931, 466] width 34 height 14
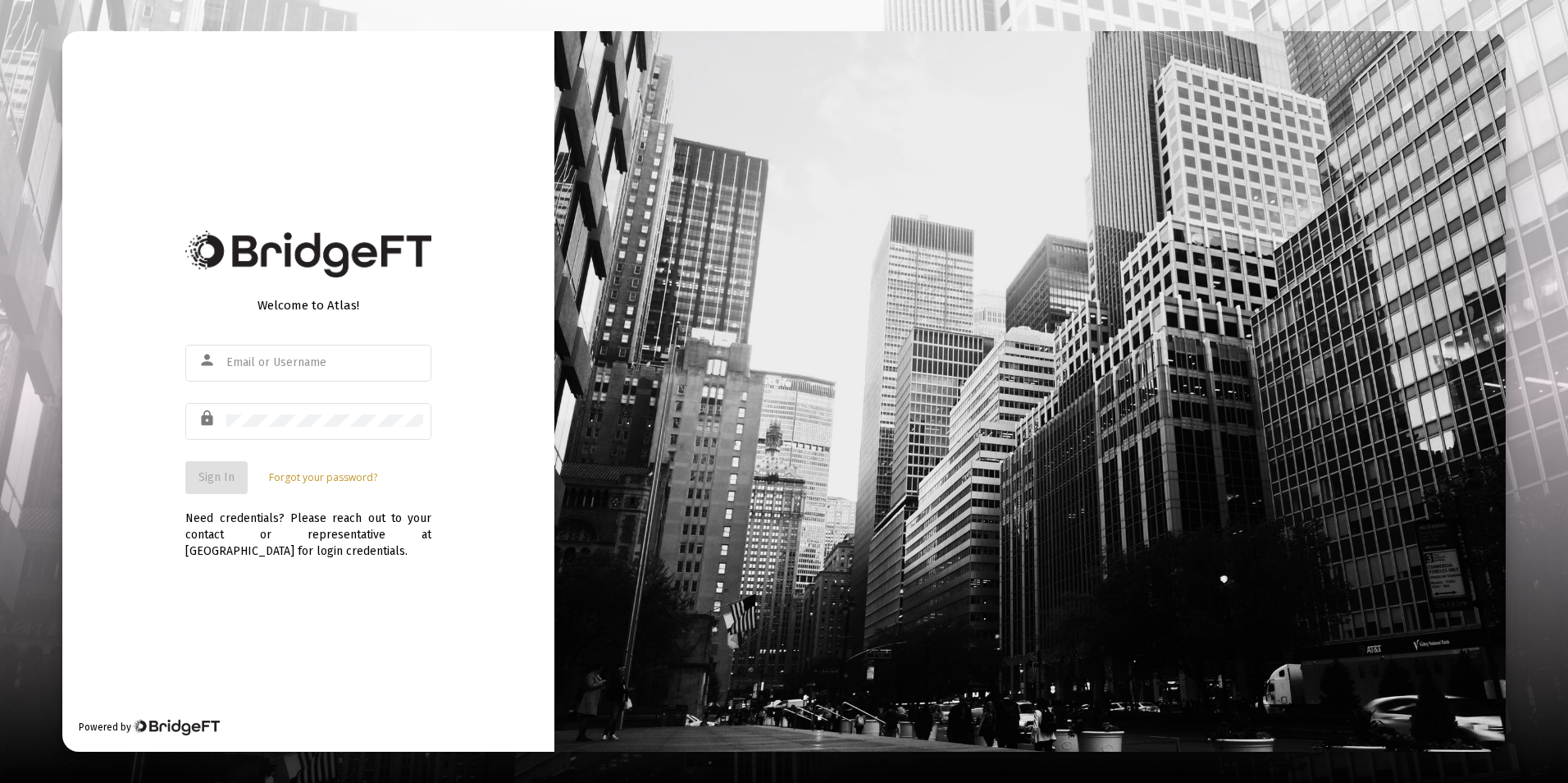
type input "[PERSON_NAME][EMAIL_ADDRESS][DOMAIN_NAME]"
click at [216, 477] on span "Sign In" at bounding box center [216, 477] width 36 height 14
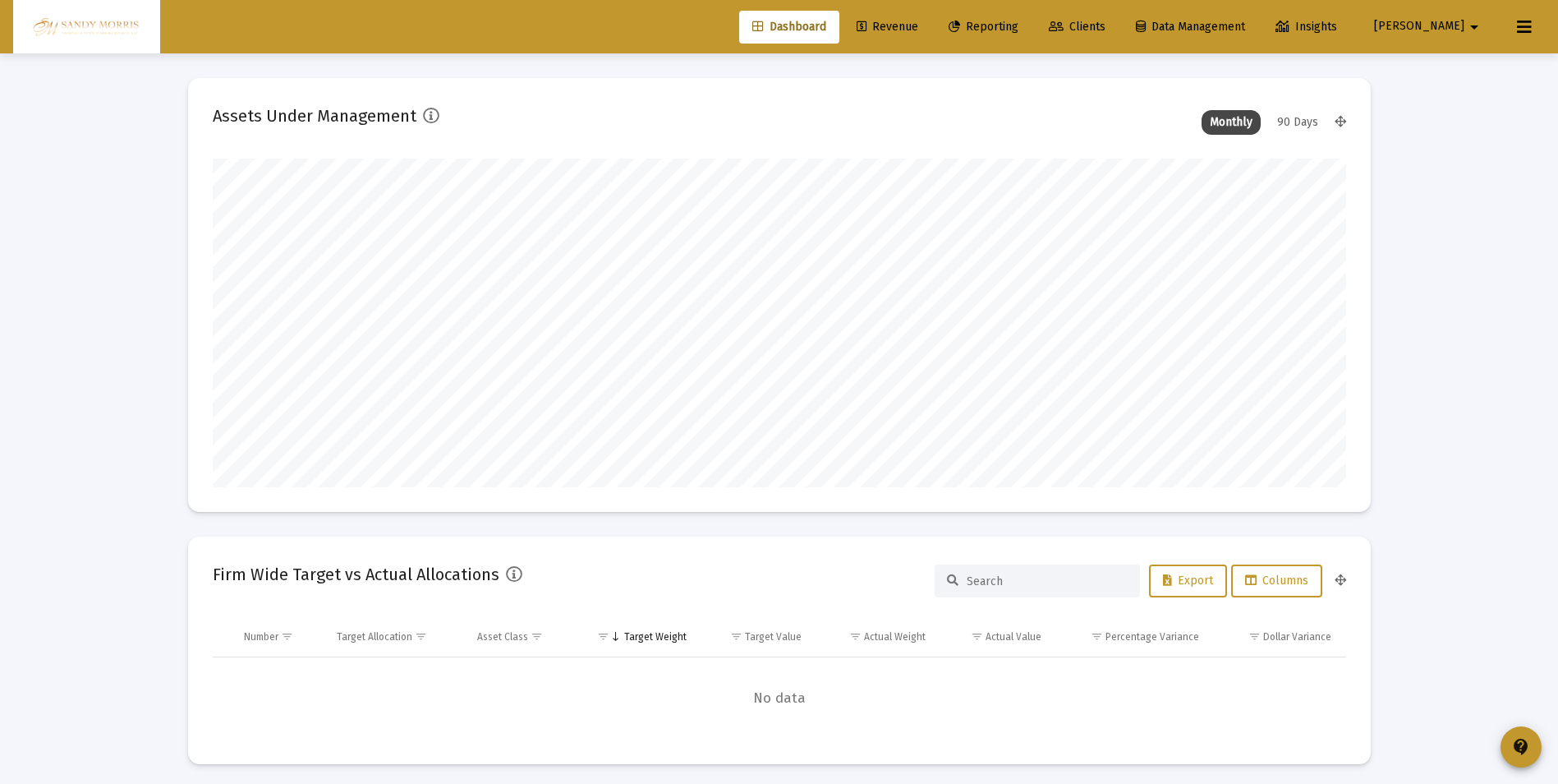
scroll to position [328, 610]
type input "[DATE]"
